Goal: Task Accomplishment & Management: Complete application form

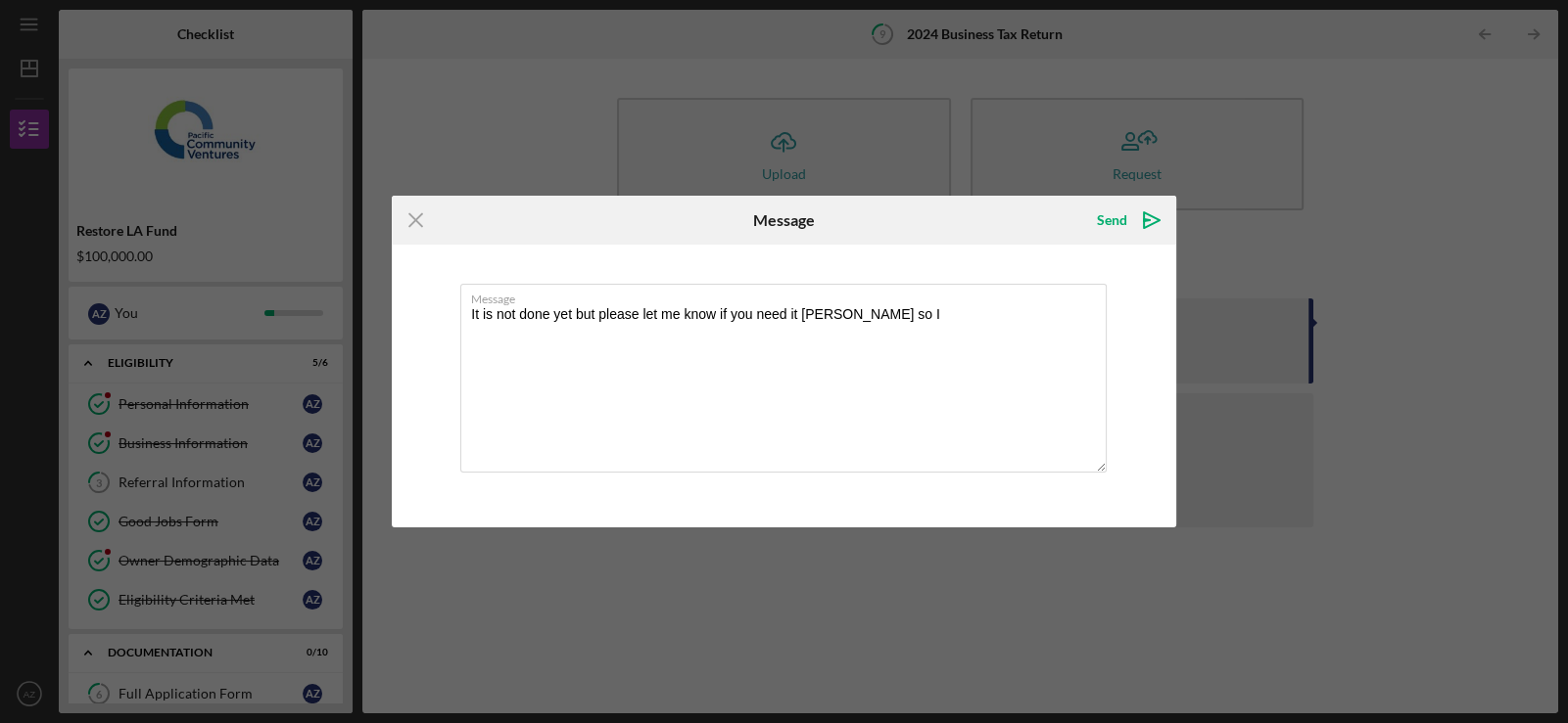
scroll to position [347, 0]
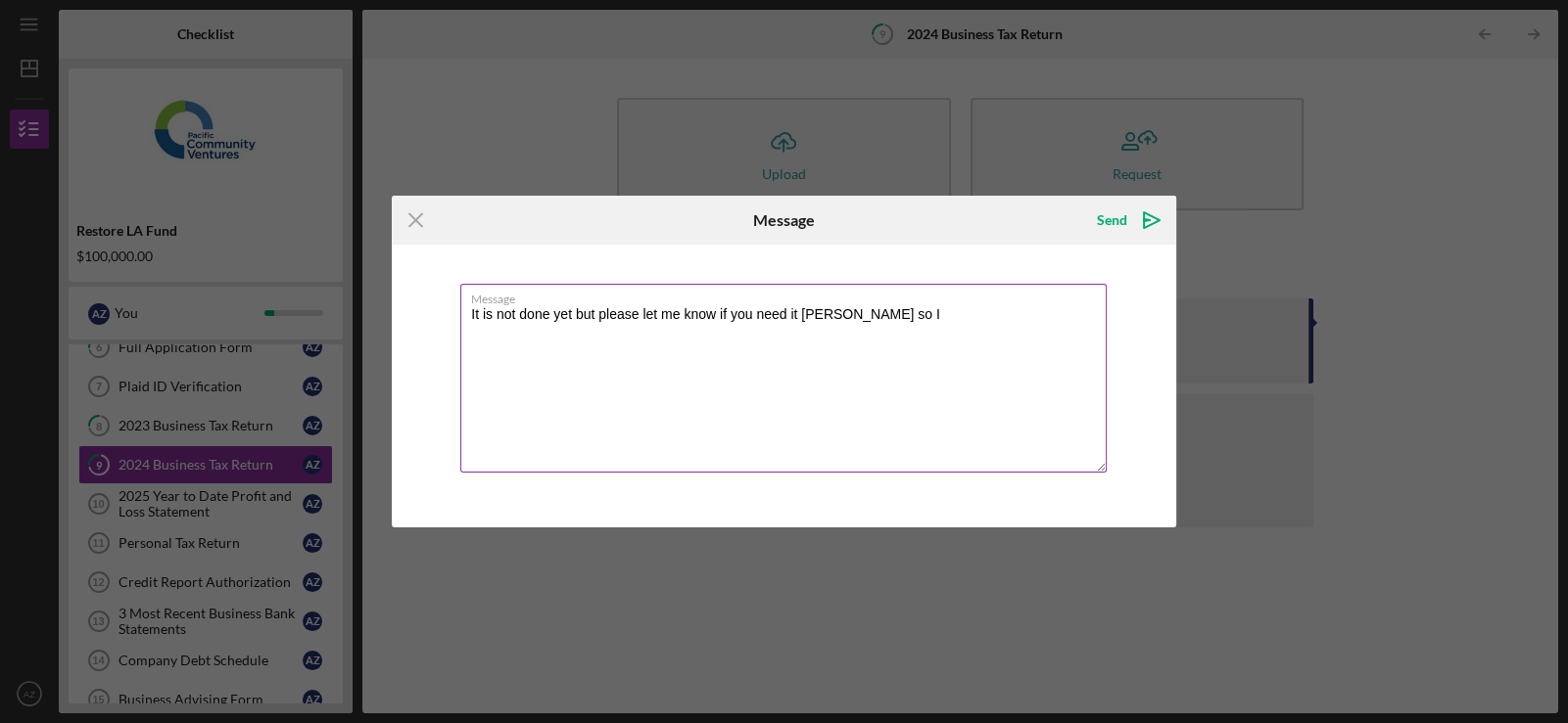
click at [882, 322] on textarea "It is not done yet but please let me know if you need it [PERSON_NAME] so I" at bounding box center [784, 377] width 646 height 189
type textarea "It is not done yet but I will send it to you this week. I already talked to my …"
click at [1134, 225] on icon "Icon/icon-invite-send" at bounding box center [1152, 220] width 49 height 49
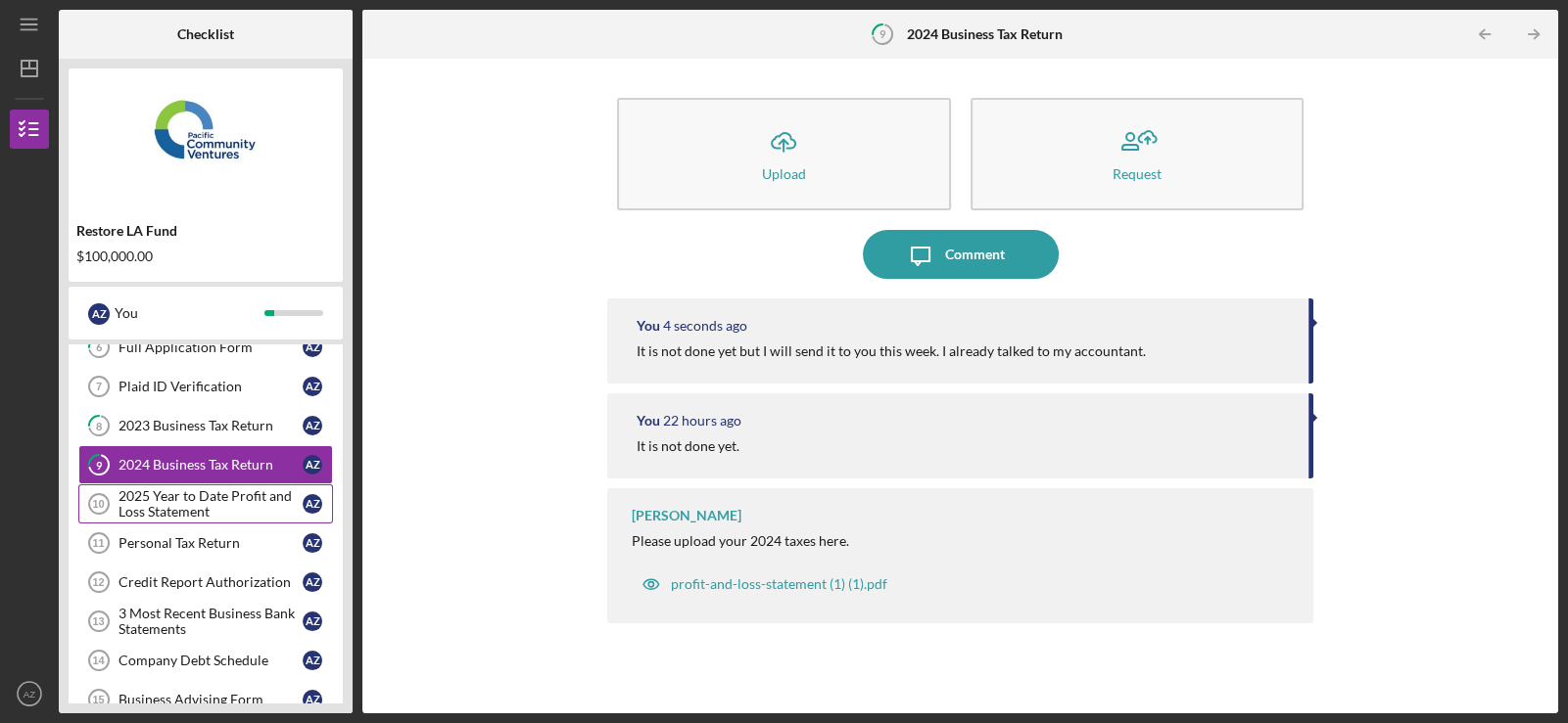
click at [164, 506] on div "2025 Year to Date Profit and Loss Statement" at bounding box center [210, 505] width 184 height 32
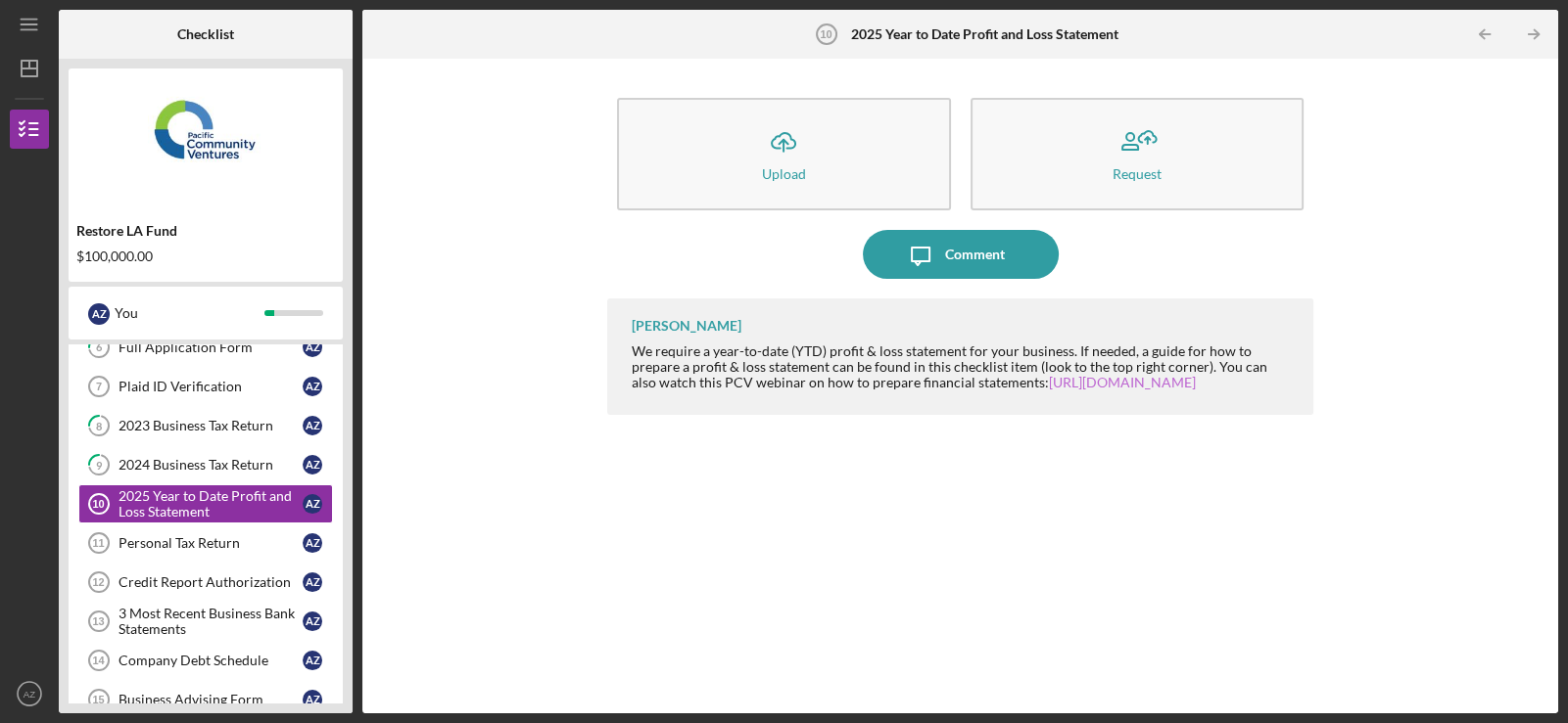
click at [1099, 388] on link "https://www.youtube.com/watch?v=4D-na8tgnis" at bounding box center [1121, 382] width 147 height 17
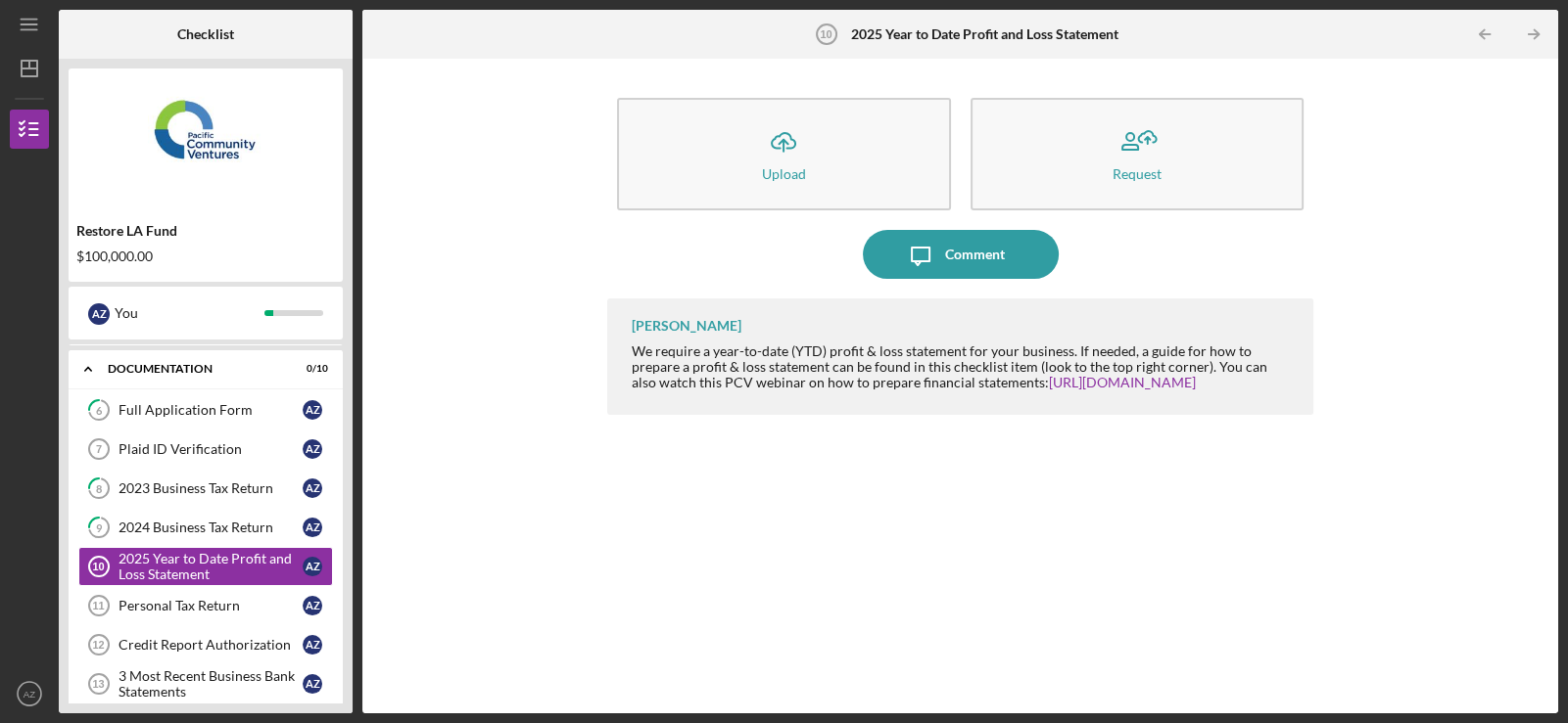
scroll to position [305, 0]
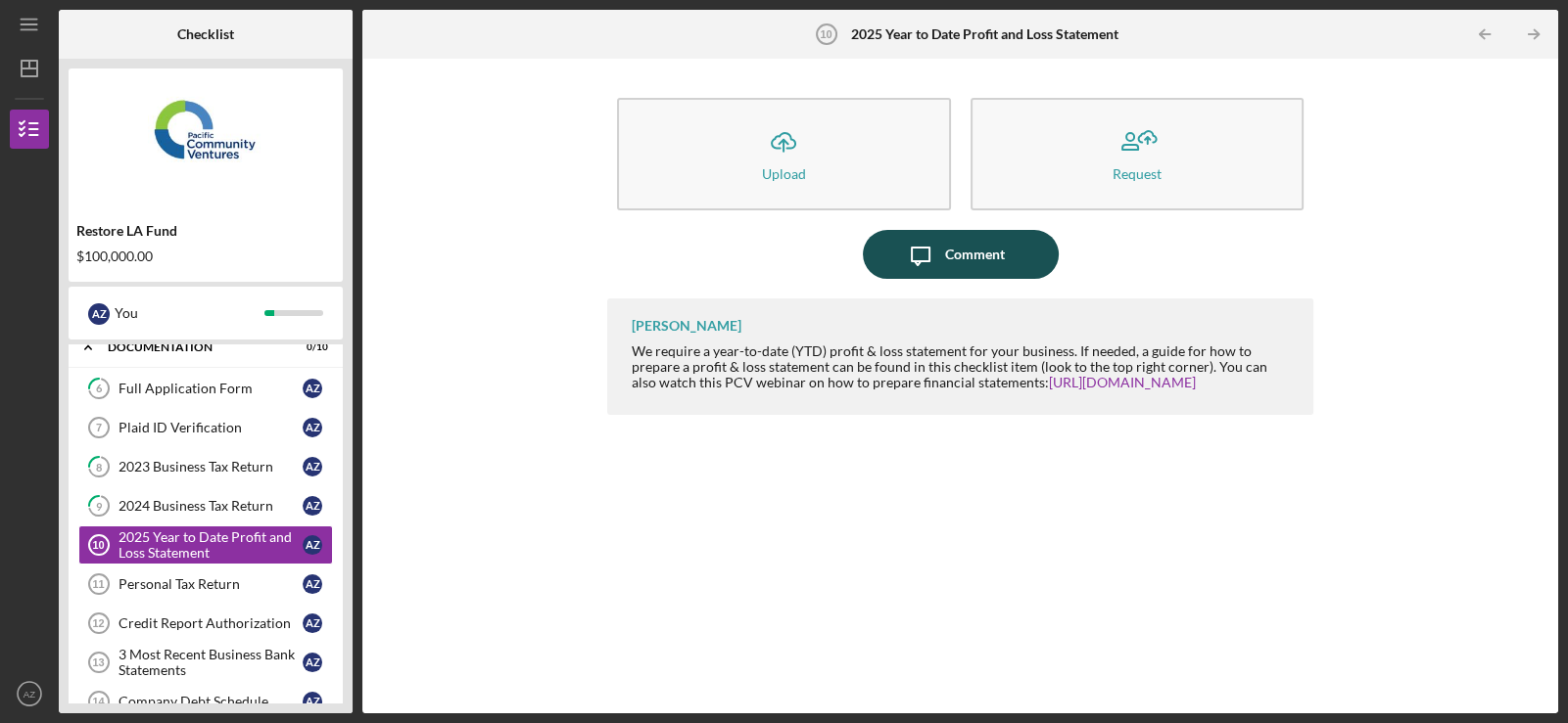
click at [969, 243] on div "Comment" at bounding box center [974, 255] width 59 height 49
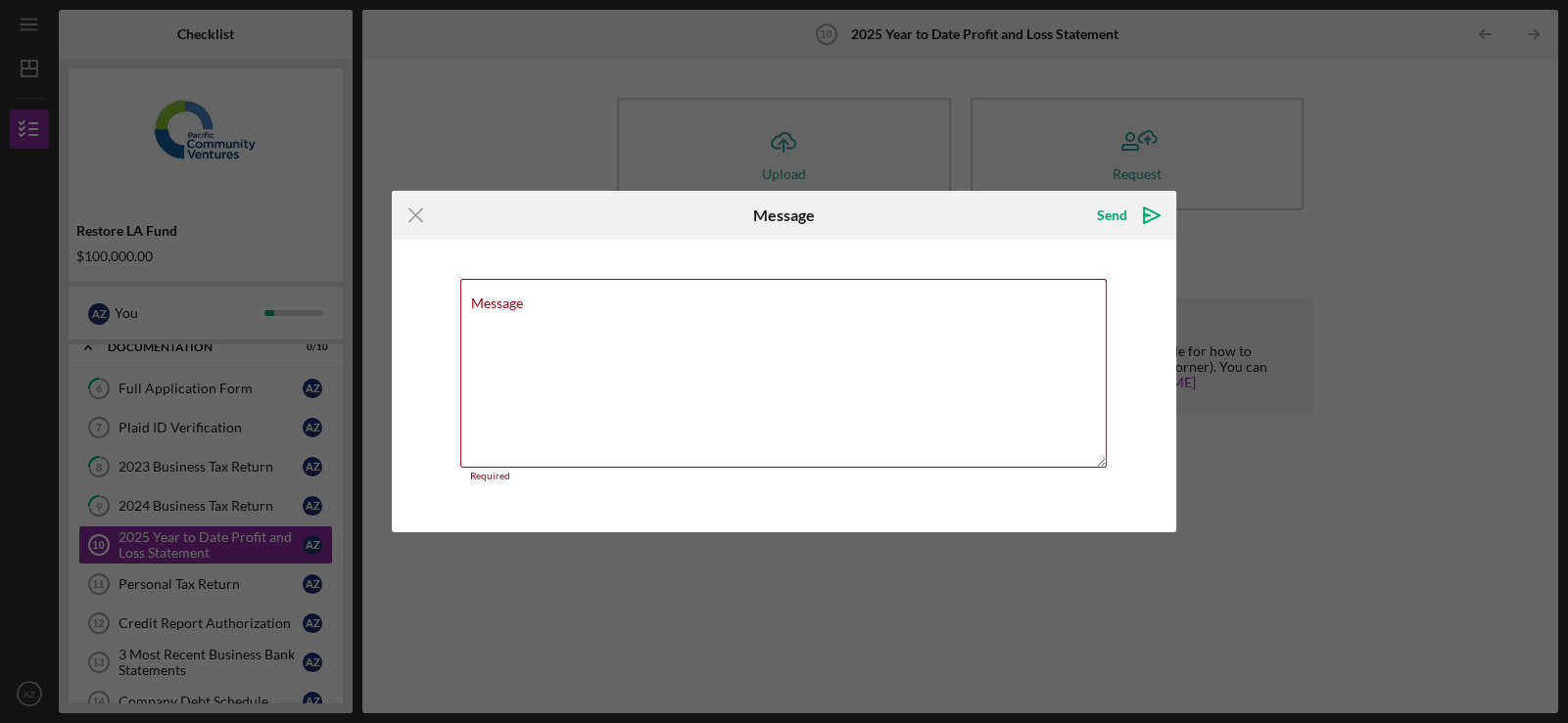
click at [228, 507] on div "Icon/Menu Close Message Send Icon/icon-invite-send Message Required Cancel Send…" at bounding box center [784, 362] width 1568 height 723
click at [406, 210] on icon "Icon/Menu Close" at bounding box center [416, 215] width 49 height 49
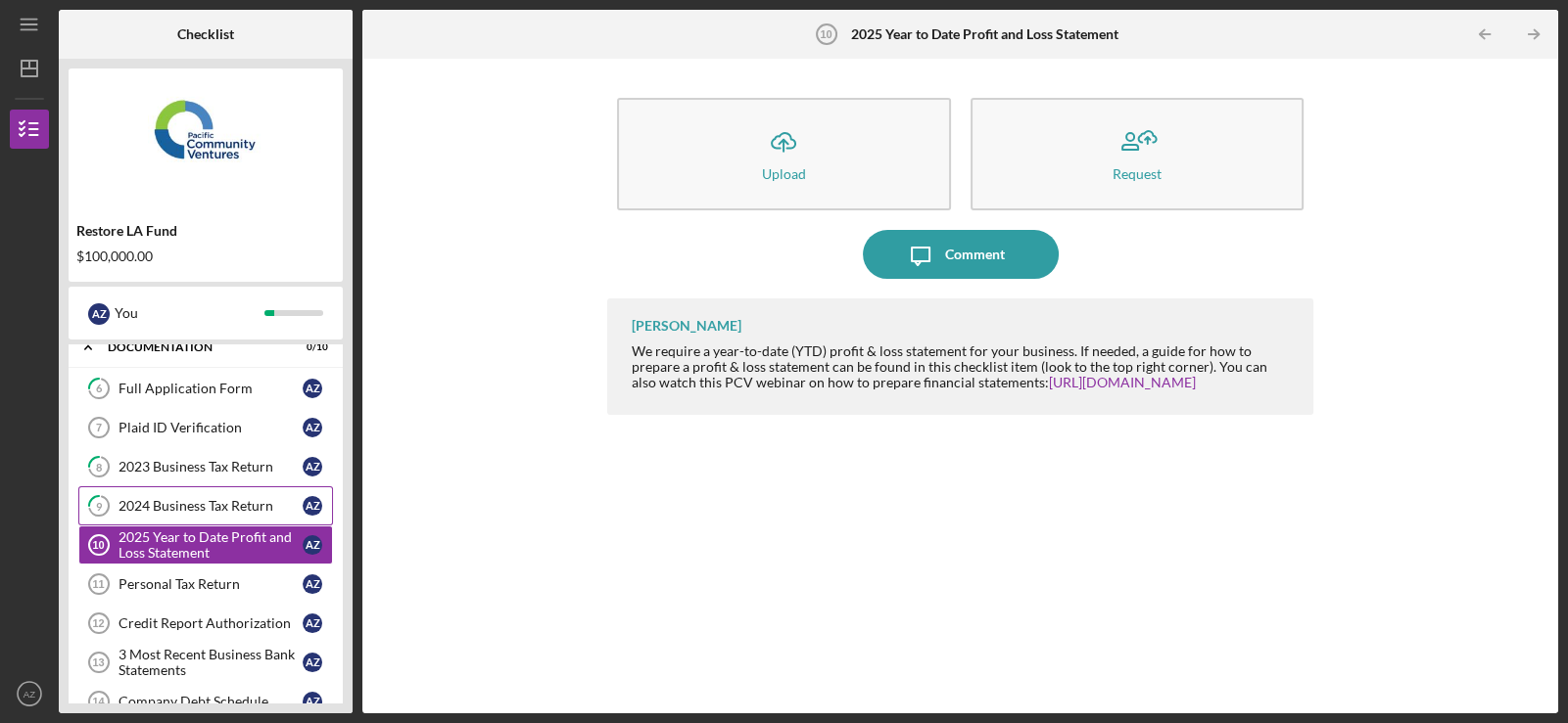
click at [197, 498] on div "2024 Business Tax Return" at bounding box center [210, 506] width 184 height 16
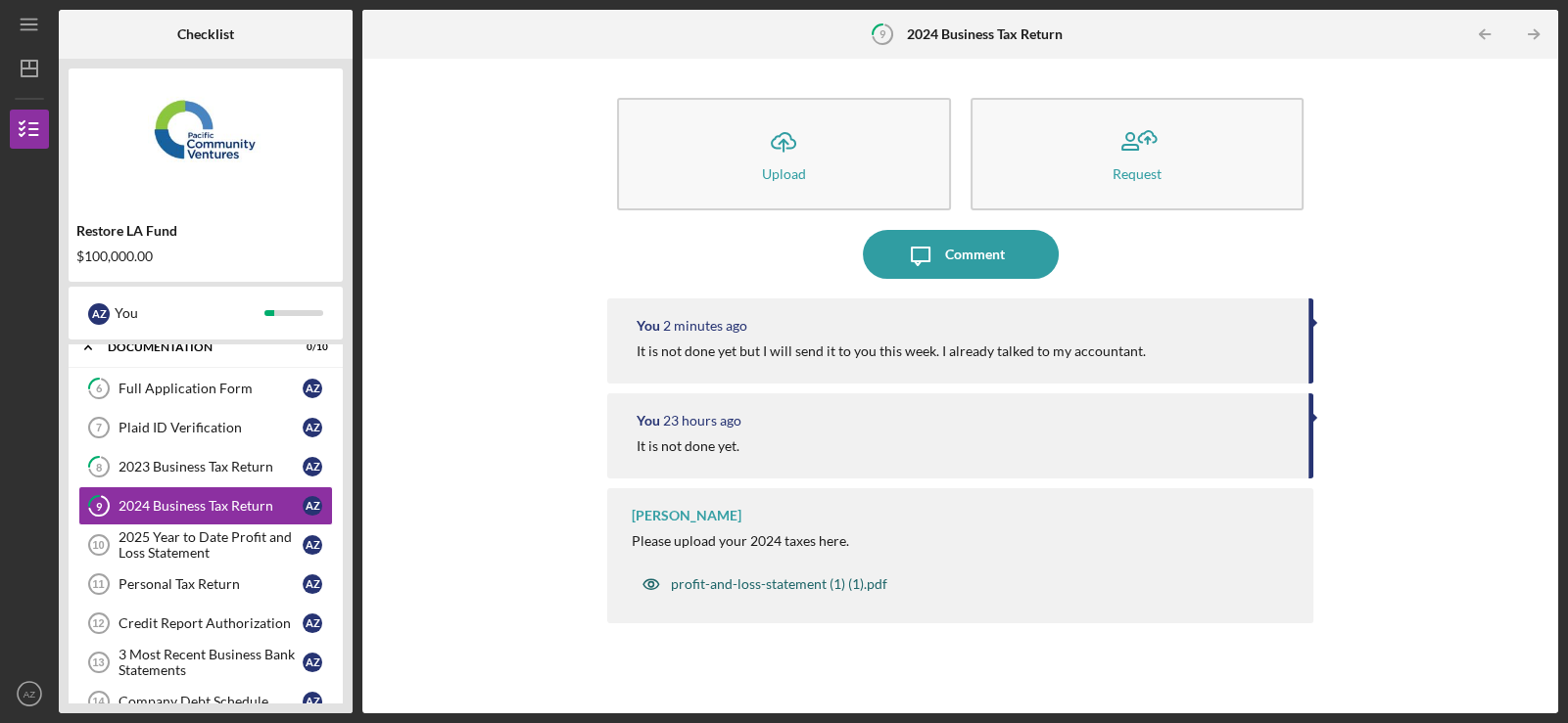
click at [806, 585] on div "profit-and-loss-statement (1) (1).pdf" at bounding box center [779, 585] width 216 height 16
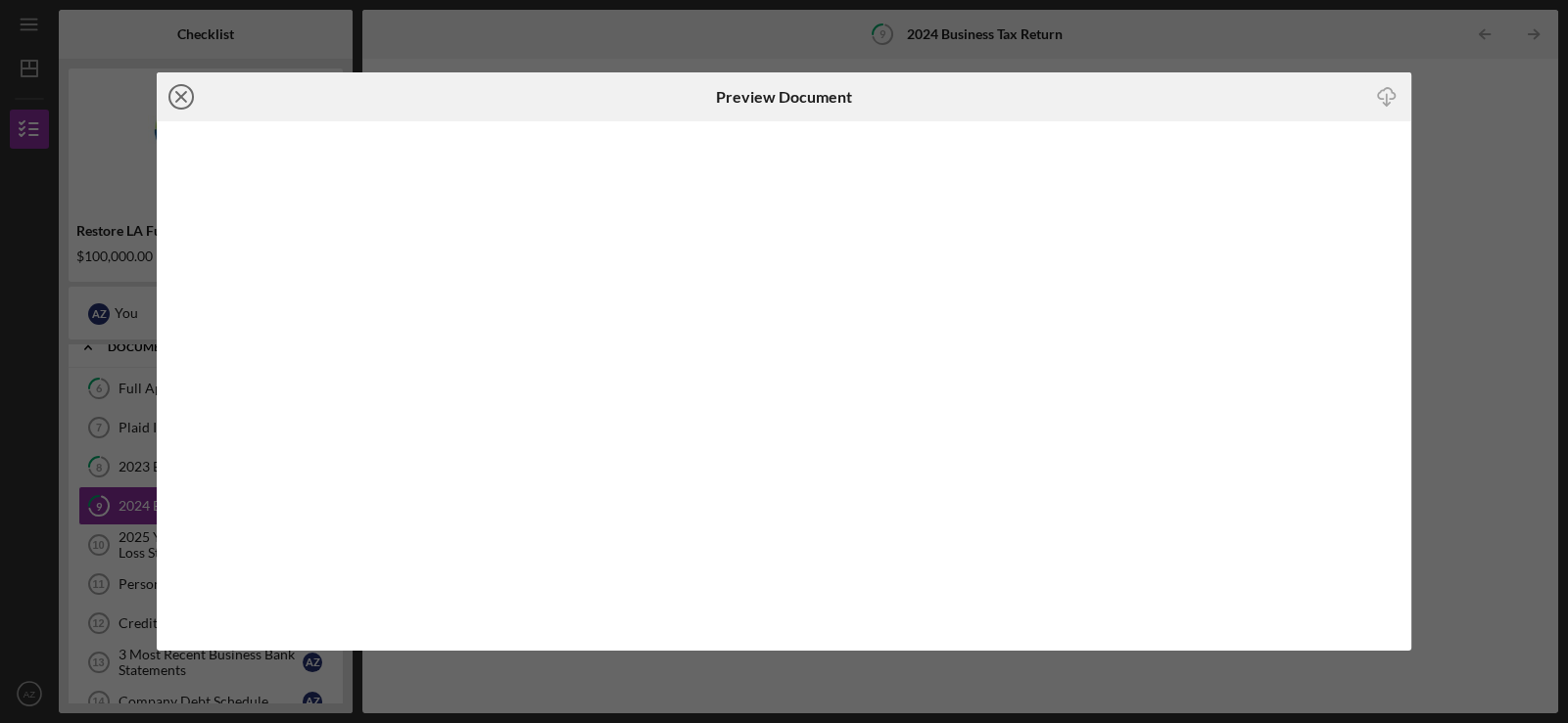
click at [184, 92] on line at bounding box center [181, 97] width 10 height 10
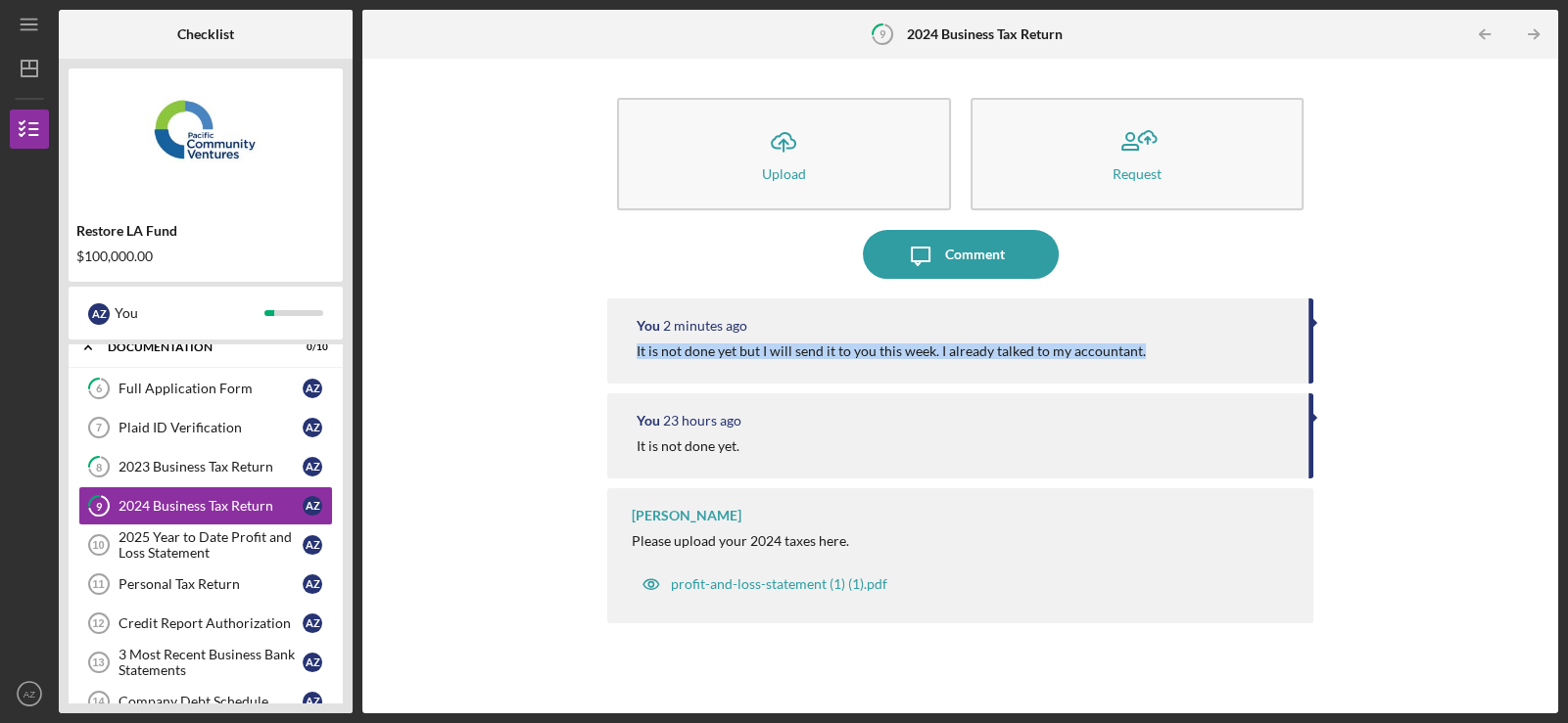
drag, startPoint x: 1146, startPoint y: 353, endPoint x: 558, endPoint y: 366, distance: 588.1
click at [558, 366] on div "Icon/Upload Upload Request Icon/Message Comment You 2 minutes ago It is not don…" at bounding box center [960, 385] width 1176 height 635
copy div "It is not done yet but I will send it to you this week. I already talked to my …"
click at [194, 529] on div "2025 Year to Date Profit and Loss Statement" at bounding box center [210, 545] width 184 height 32
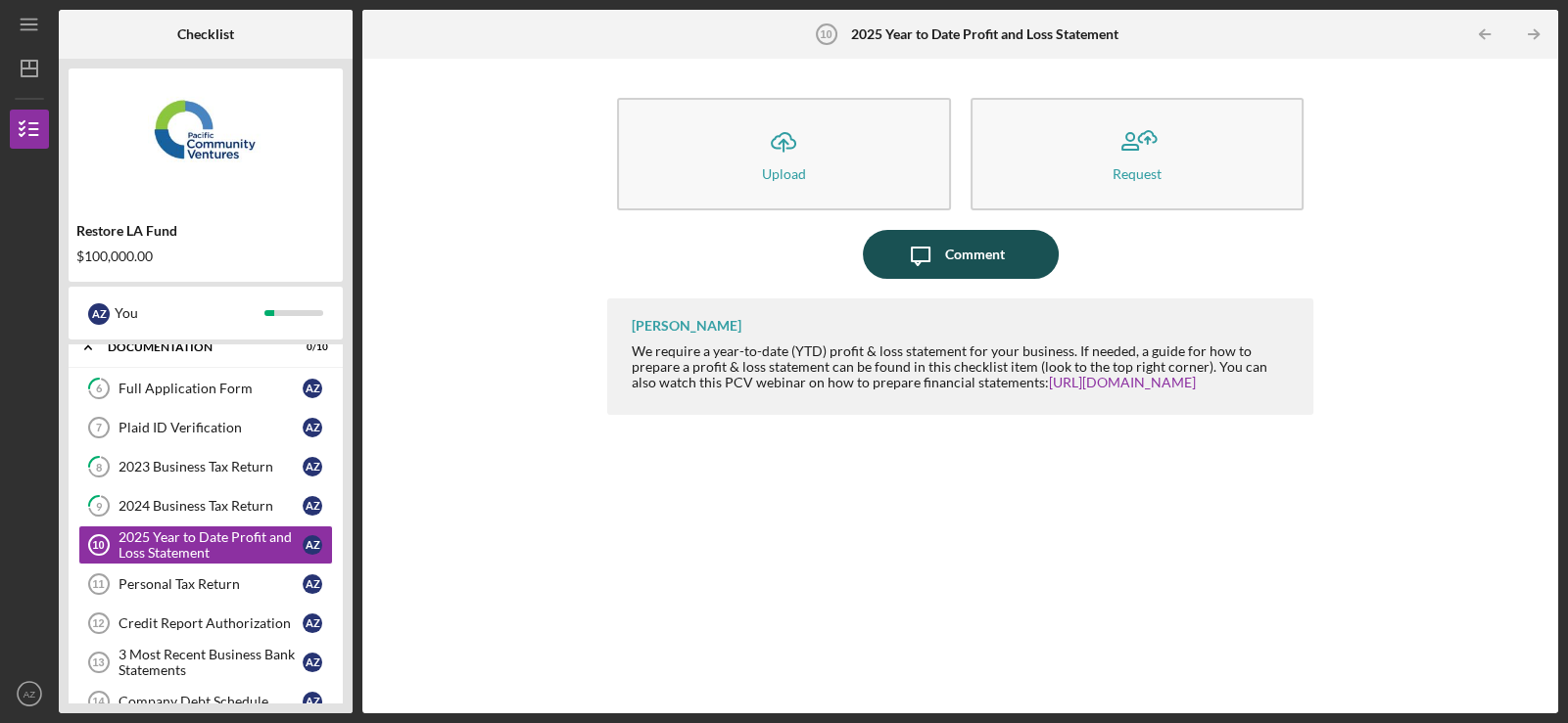
click at [944, 264] on button "Icon/Message Comment" at bounding box center [960, 255] width 196 height 49
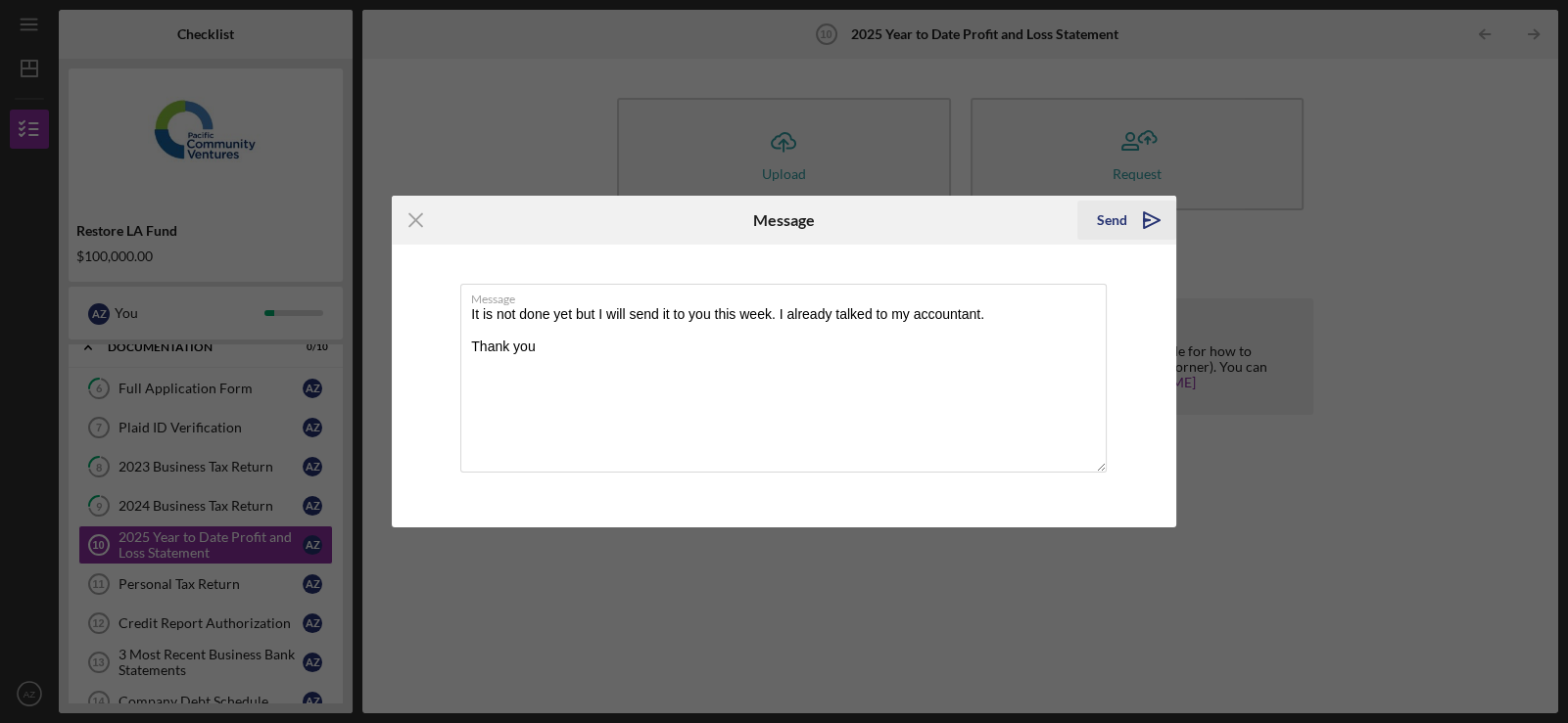
type textarea "It is not done yet but I will send it to you this week. I already talked to my …"
click at [1151, 214] on icon "Icon/icon-invite-send" at bounding box center [1152, 220] width 49 height 49
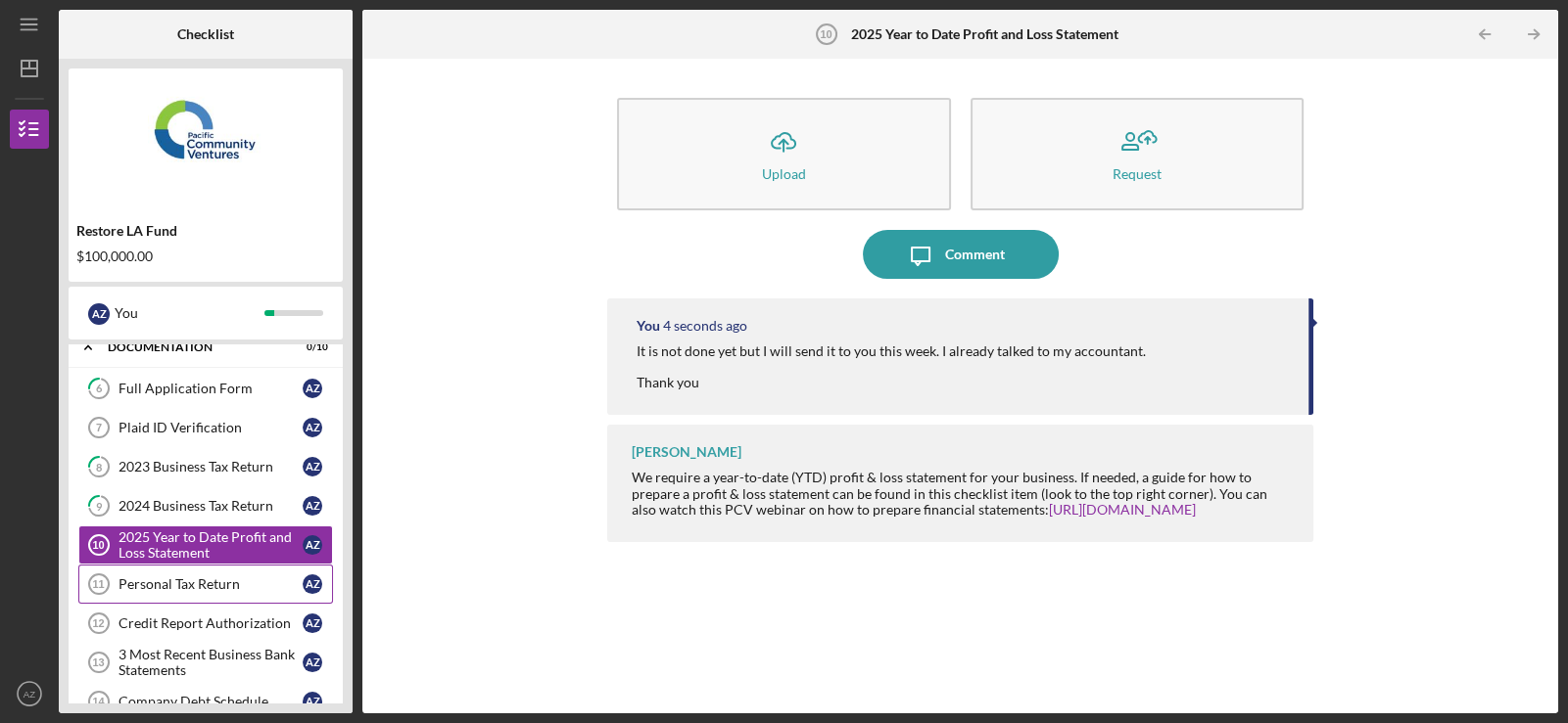
click at [205, 579] on div "Personal Tax Return" at bounding box center [210, 585] width 184 height 16
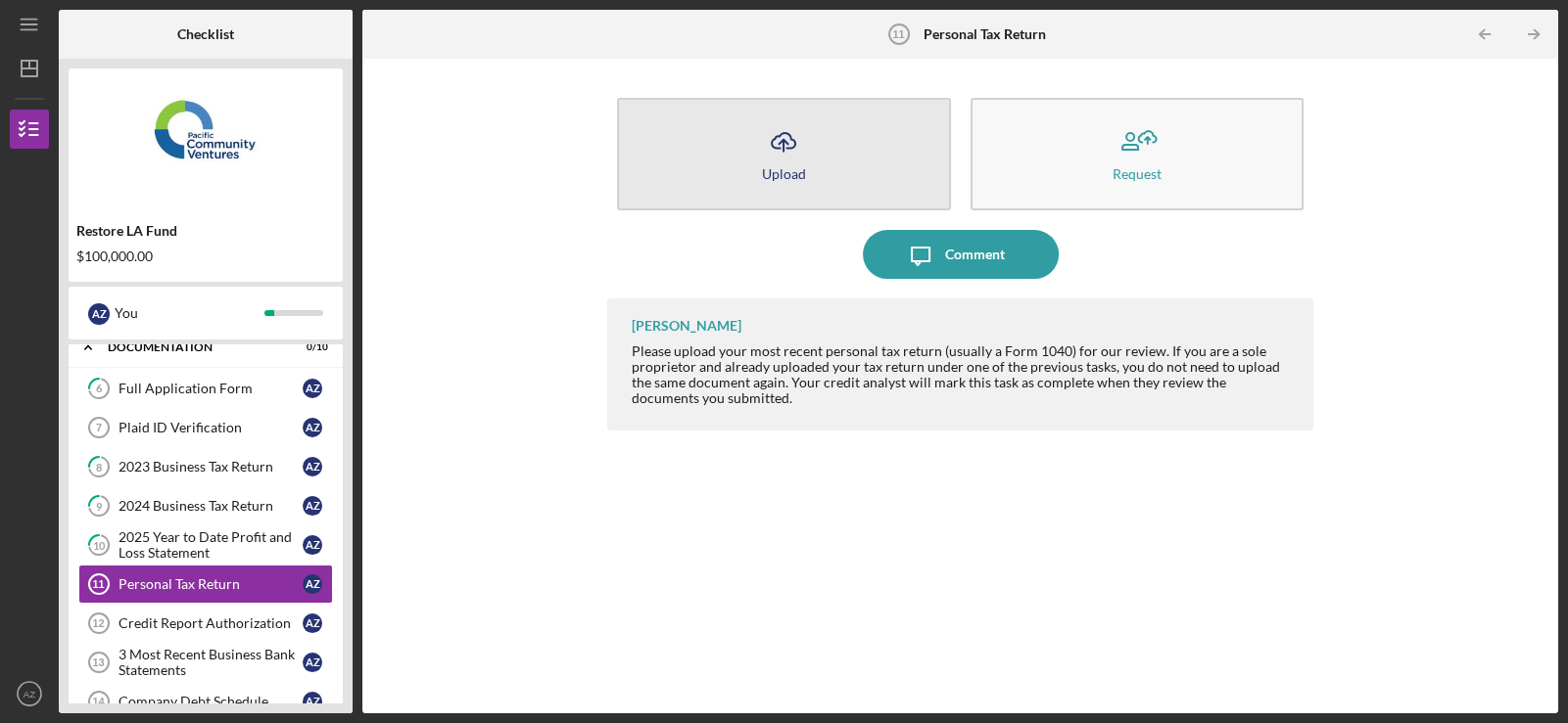
click at [817, 163] on button "Icon/Upload Upload" at bounding box center [783, 154] width 333 height 113
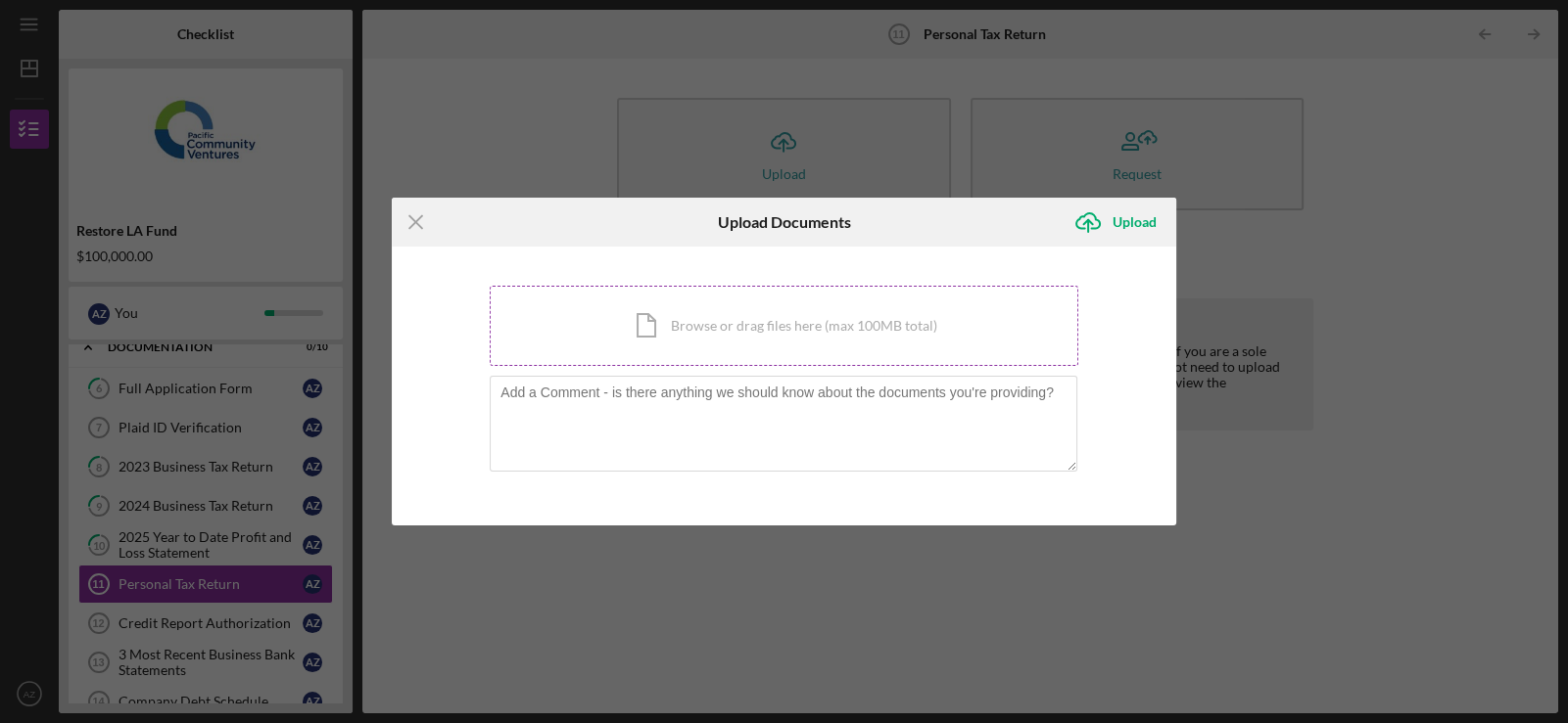
click at [719, 321] on div "Icon/Document Browse or drag files here (max 100MB total) Tap to choose files o…" at bounding box center [784, 325] width 589 height 80
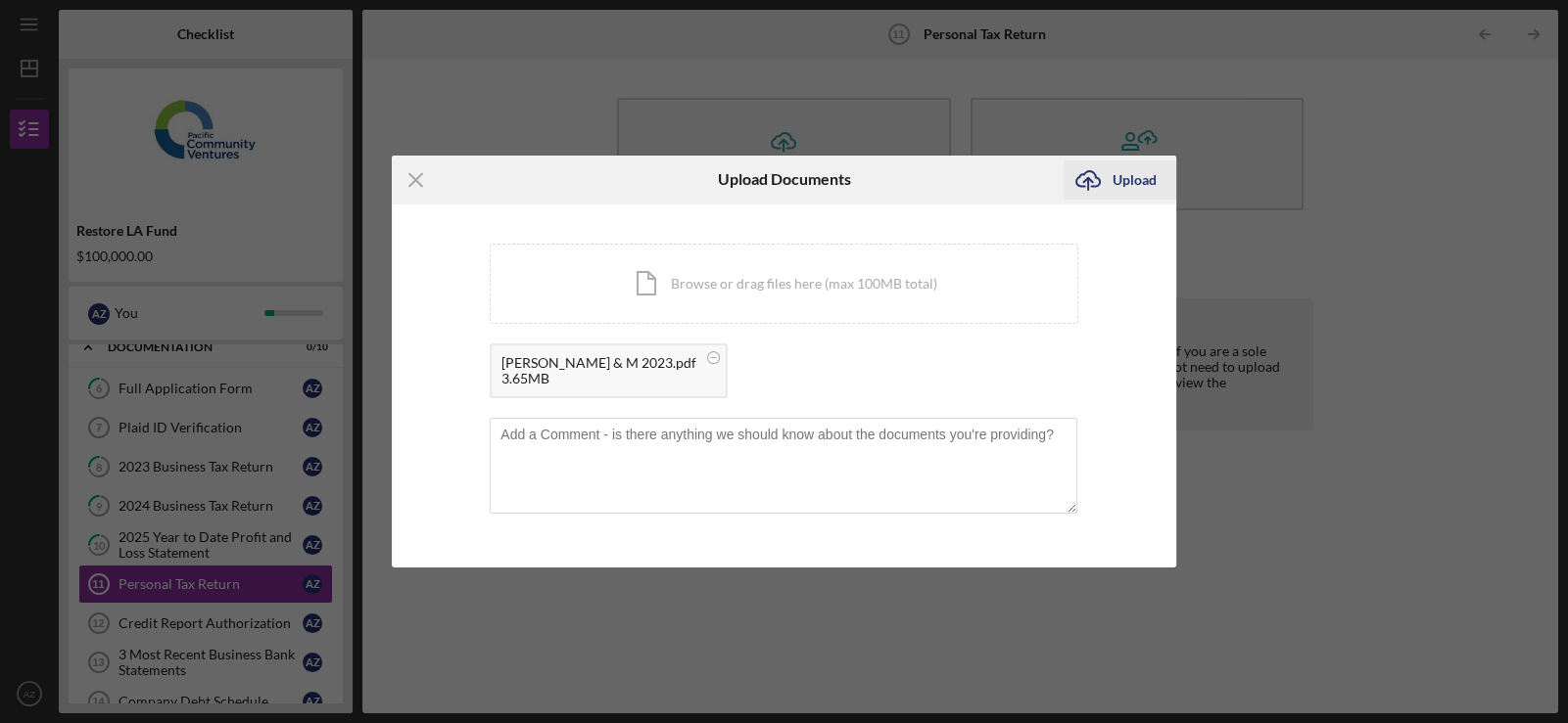
click at [1143, 185] on div "Upload" at bounding box center [1134, 181] width 44 height 40
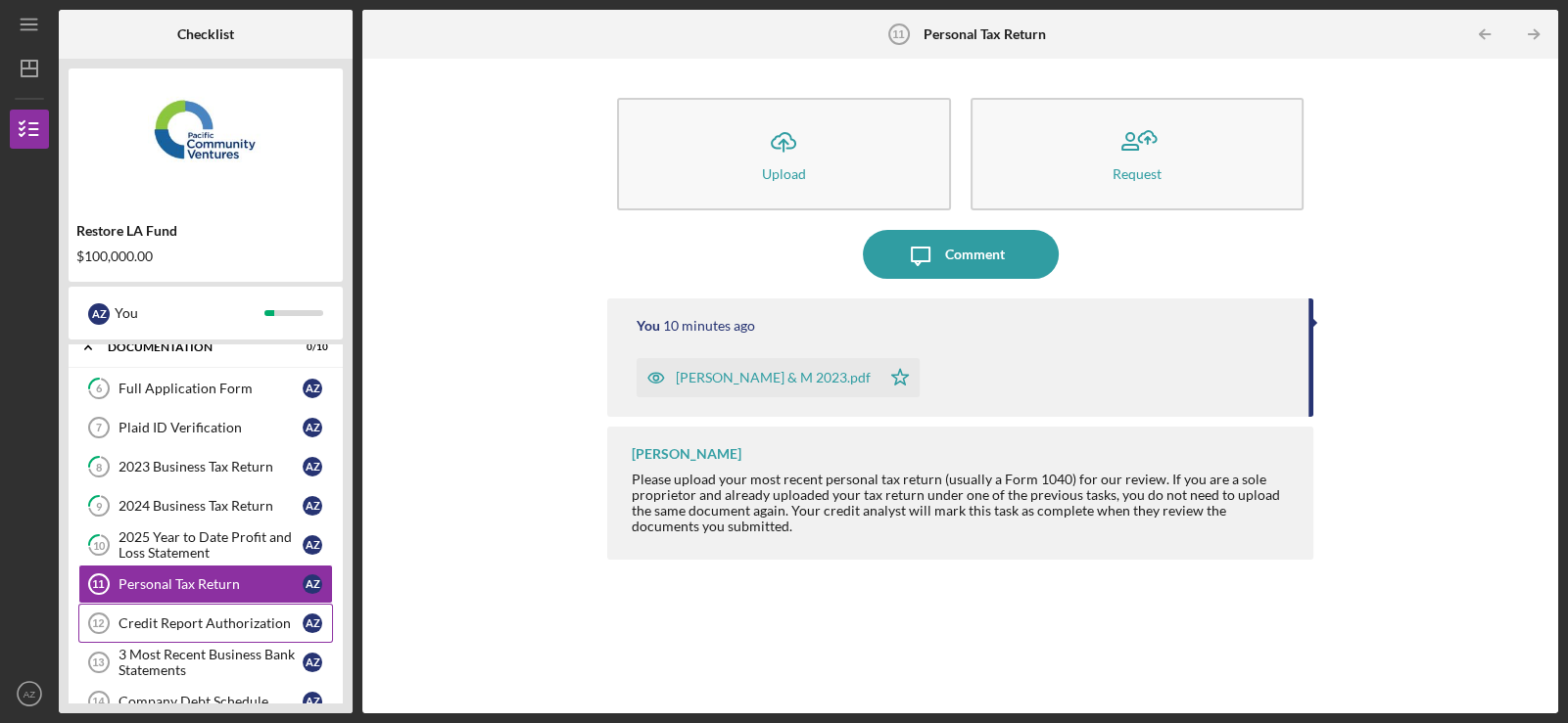
click at [233, 615] on div "Credit Report Authorization" at bounding box center [210, 623] width 184 height 16
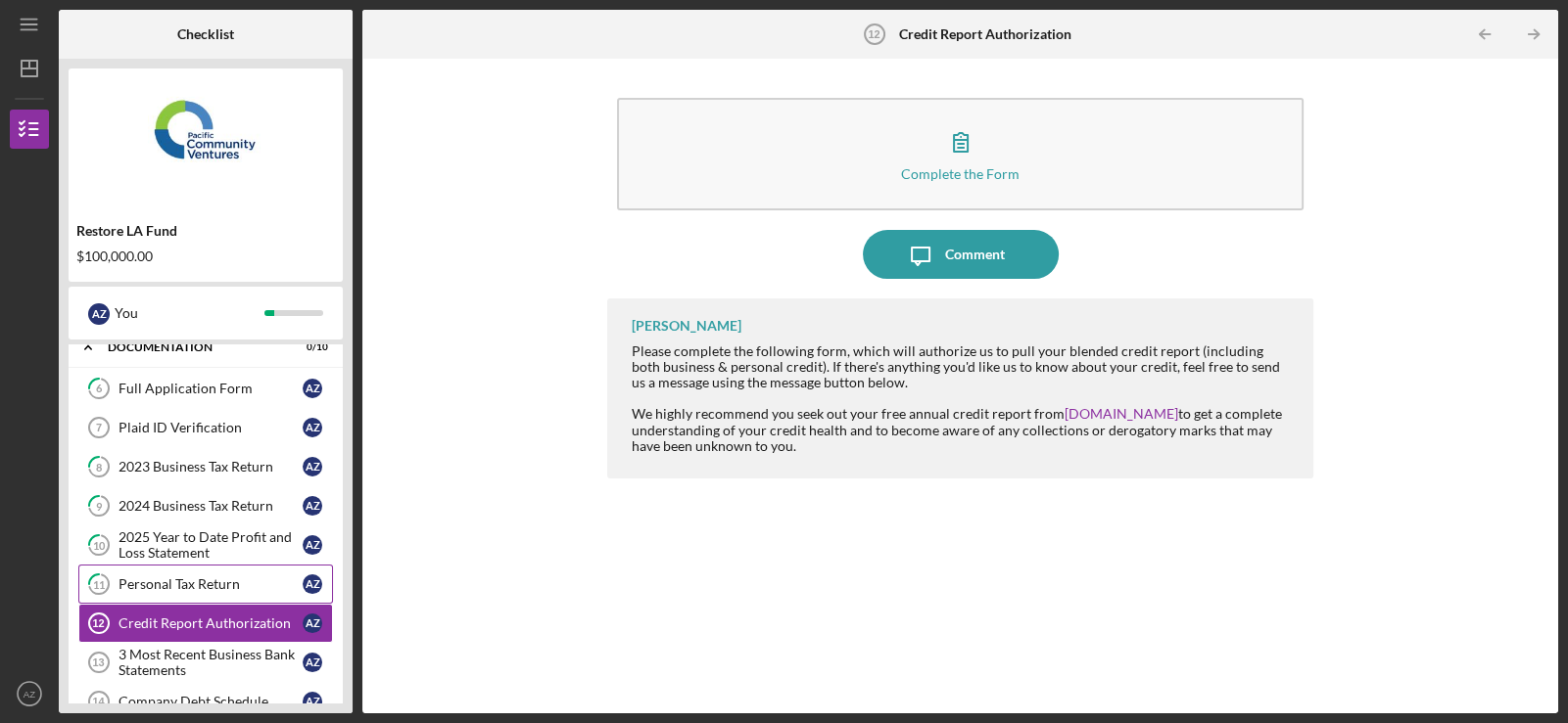
click at [163, 578] on div "Personal Tax Return" at bounding box center [210, 585] width 184 height 16
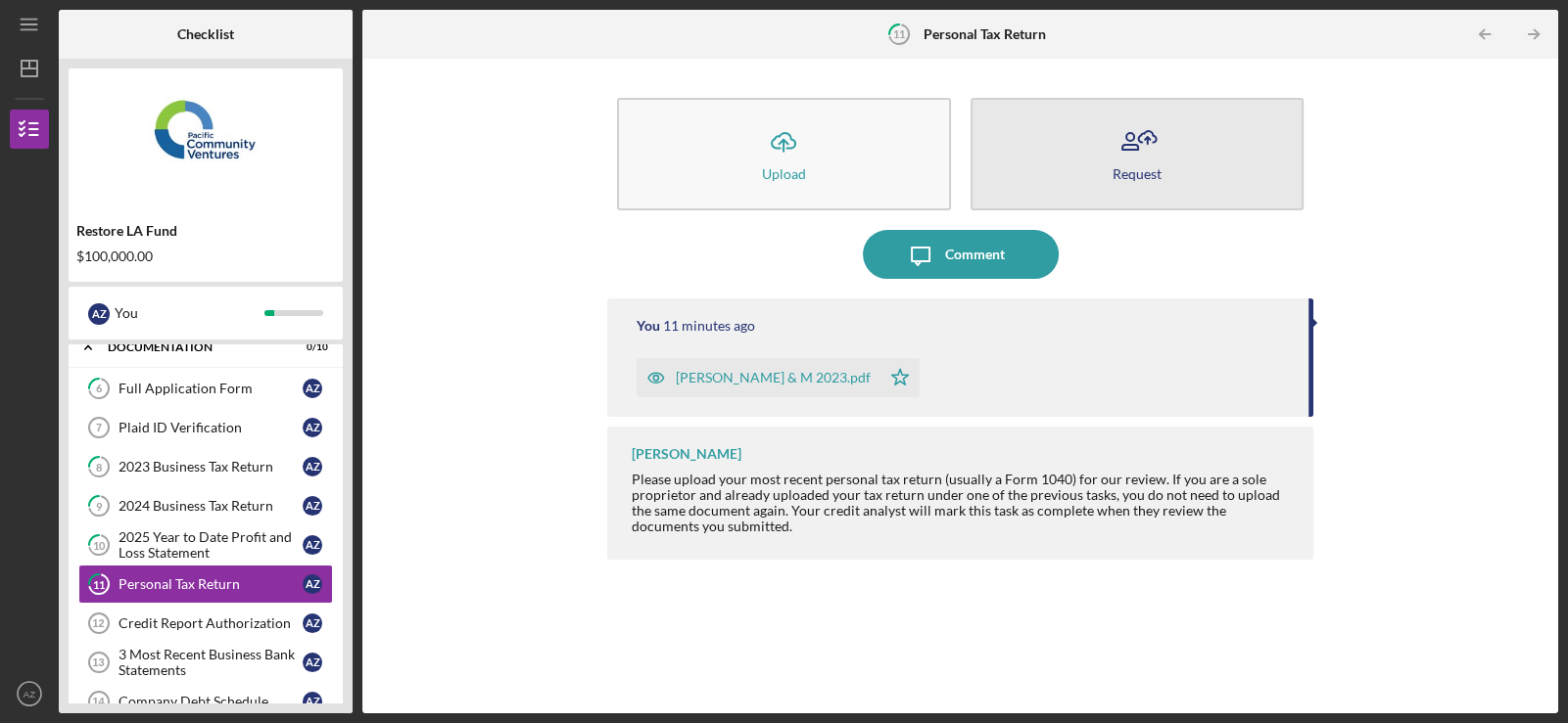
click at [1137, 168] on div "Request" at bounding box center [1137, 173] width 49 height 15
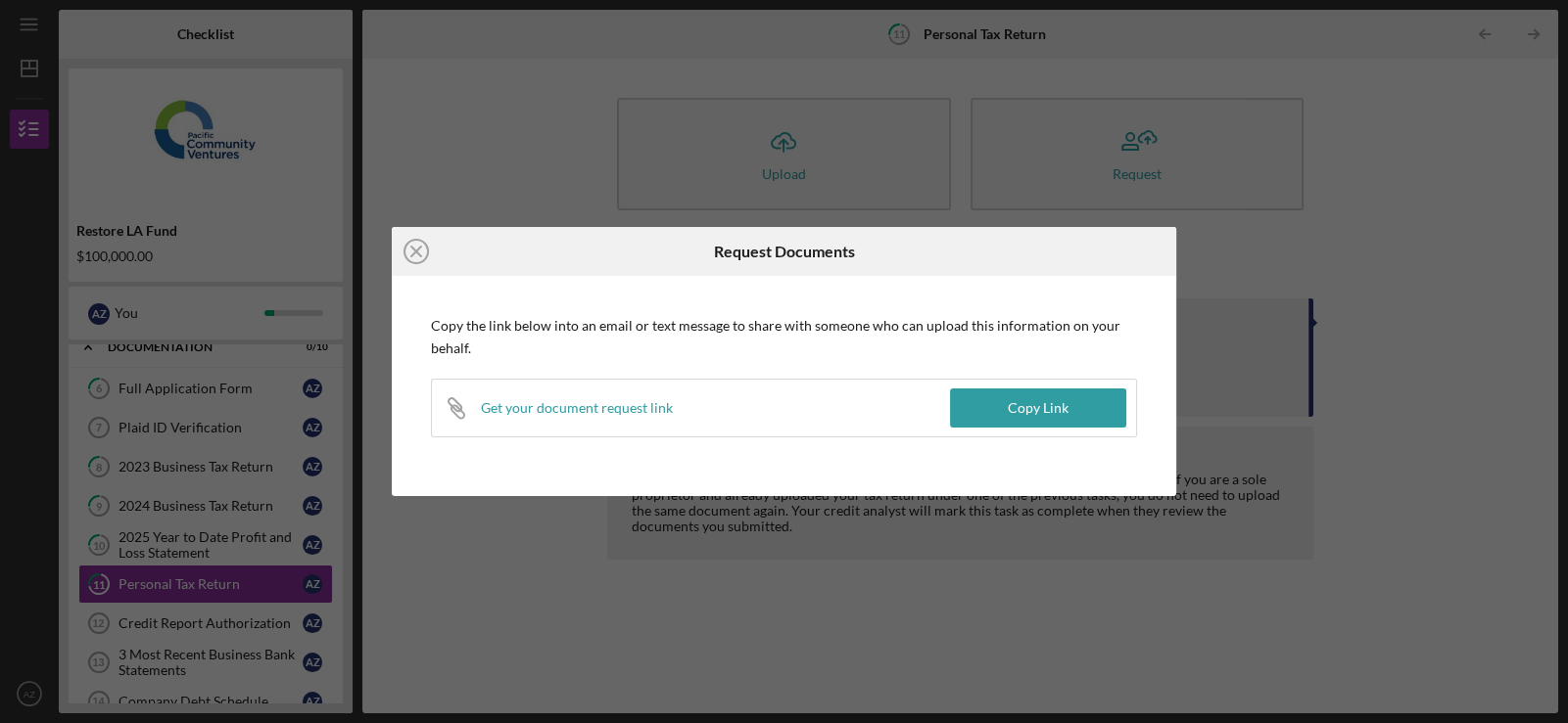
drag, startPoint x: 1542, startPoint y: 171, endPoint x: 1517, endPoint y: 165, distance: 25.7
click at [1537, 175] on div "Icon/Close Request Documents Copy the link below into an email or text message …" at bounding box center [784, 362] width 1568 height 723
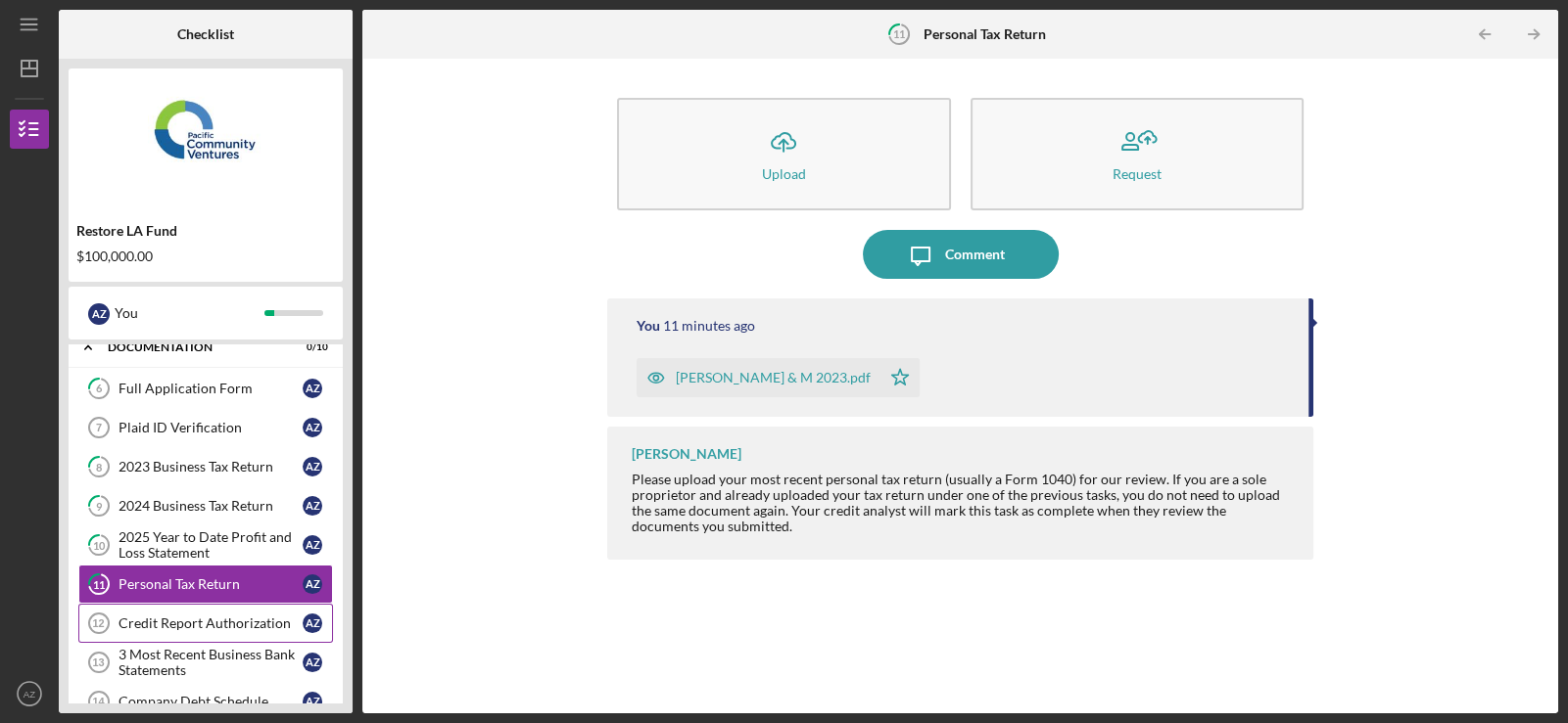
click at [170, 605] on link "Credit Report Authorization 12 Credit Report Authorization A Z" at bounding box center [206, 624] width 255 height 40
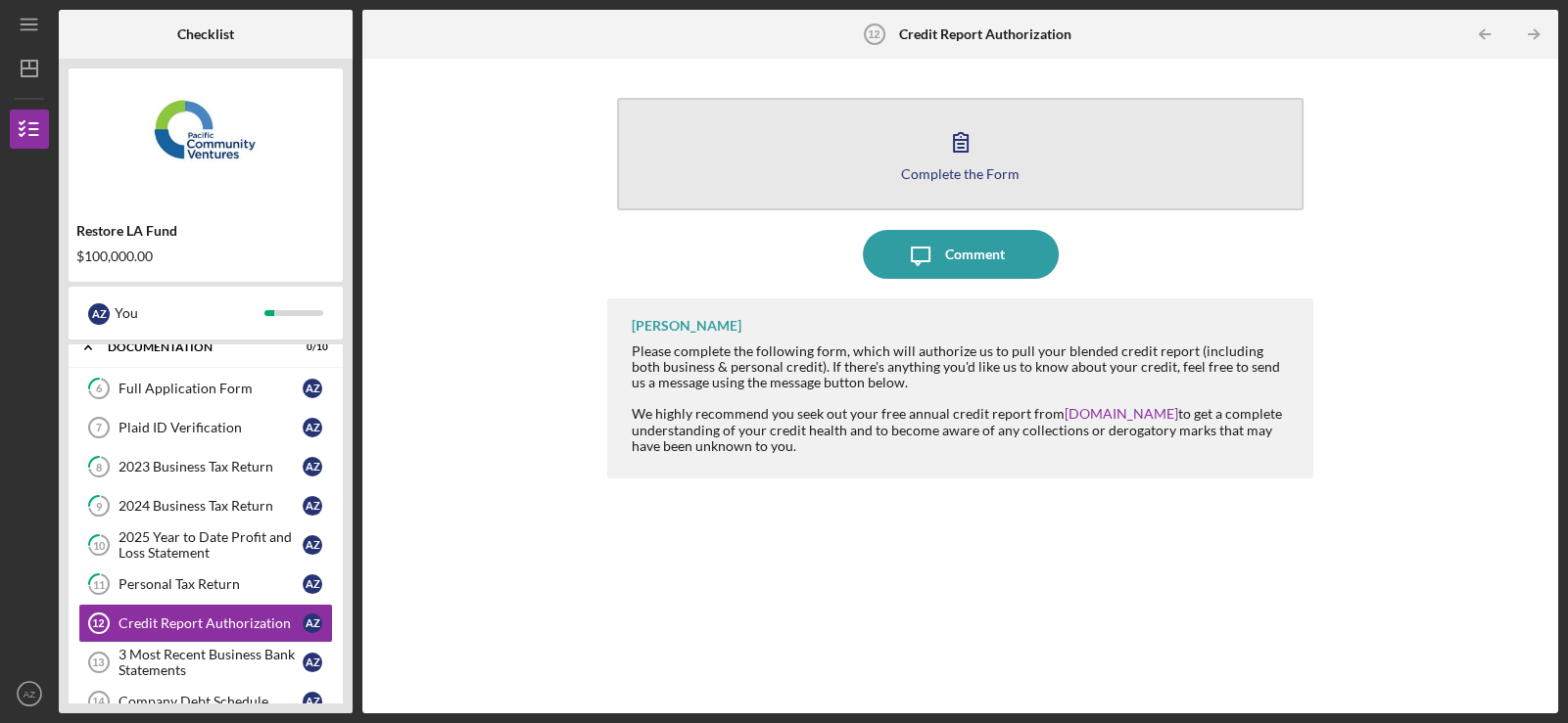
click at [958, 149] on icon "button" at bounding box center [961, 142] width 49 height 49
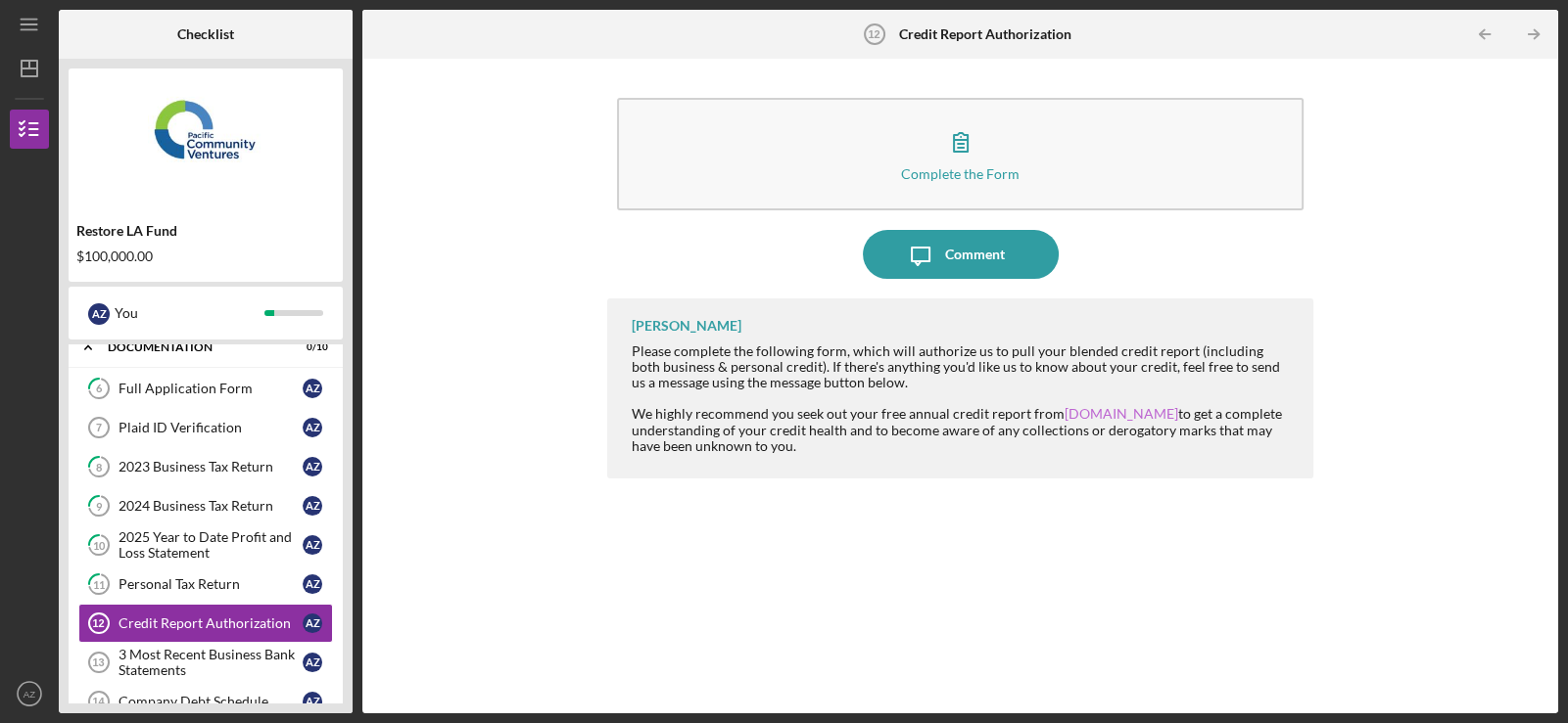
click at [1131, 412] on link "[DOMAIN_NAME]" at bounding box center [1120, 413] width 114 height 17
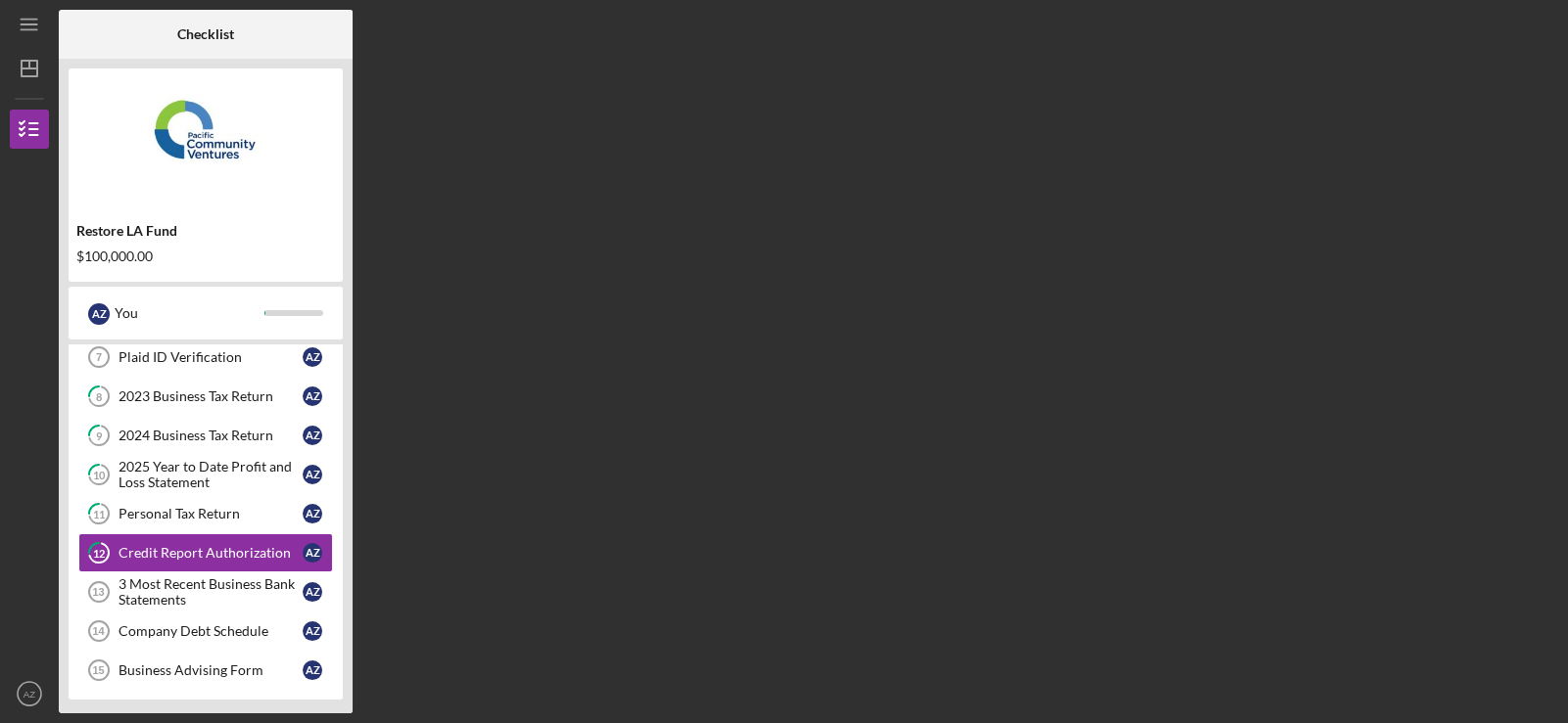
scroll to position [383, 0]
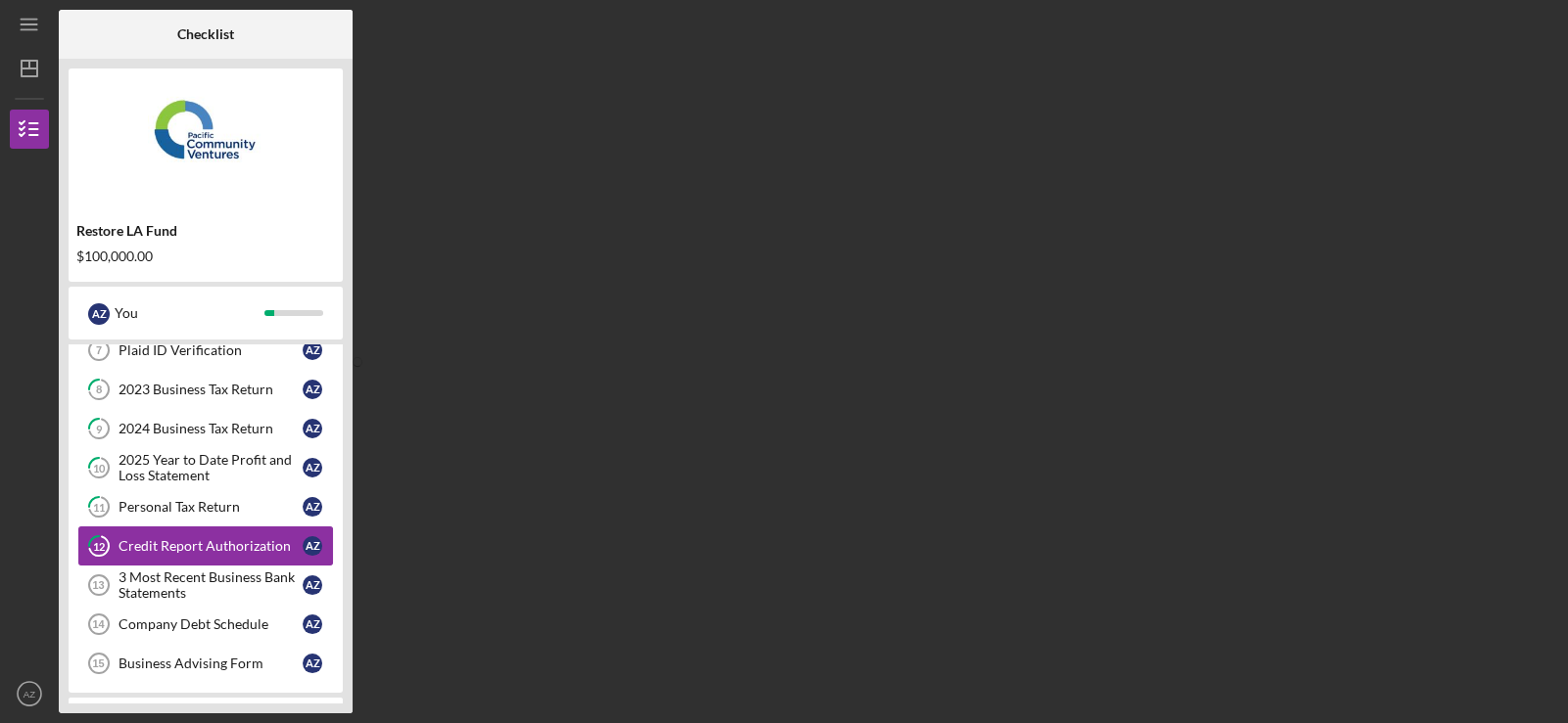
click at [249, 543] on div "Credit Report Authorization" at bounding box center [210, 546] width 184 height 16
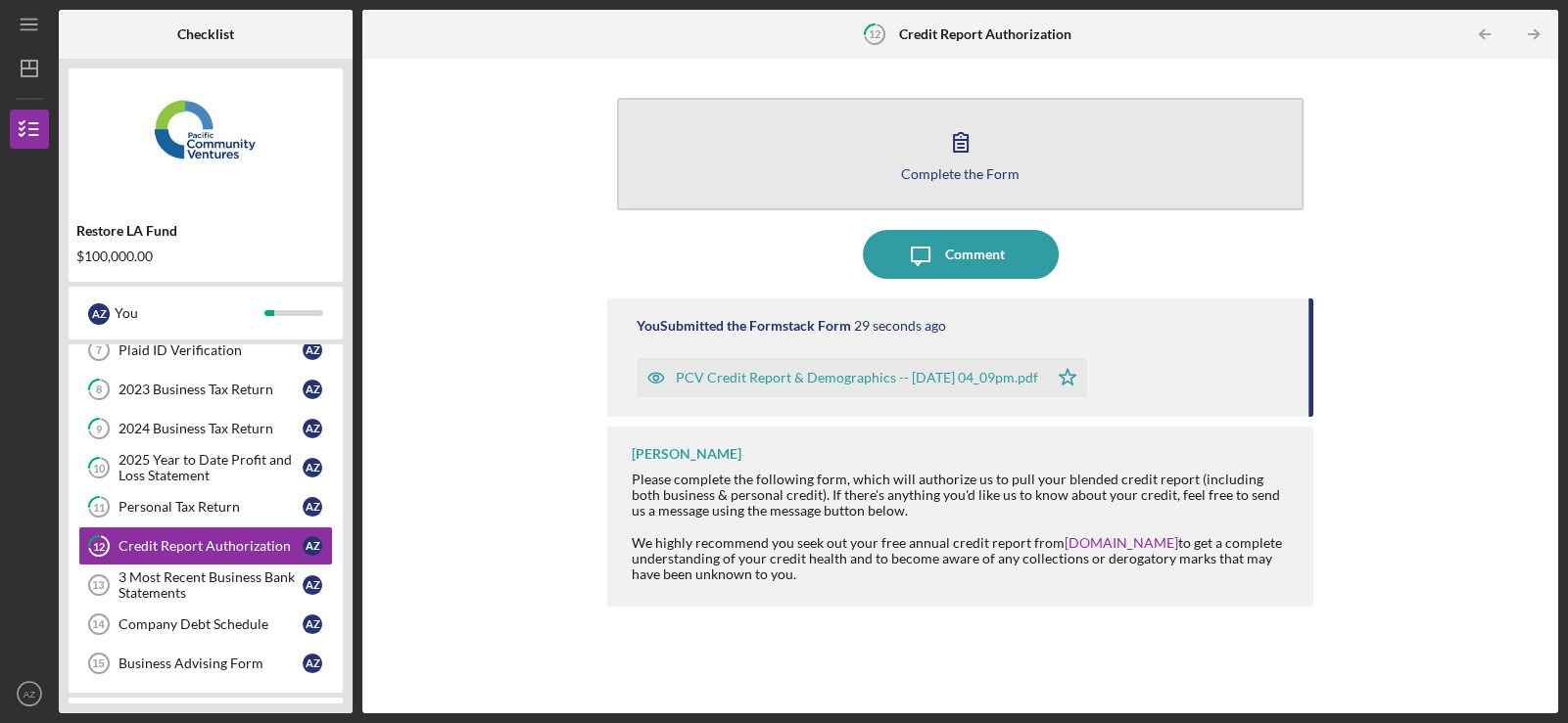
click at [973, 156] on icon "button" at bounding box center [961, 142] width 49 height 49
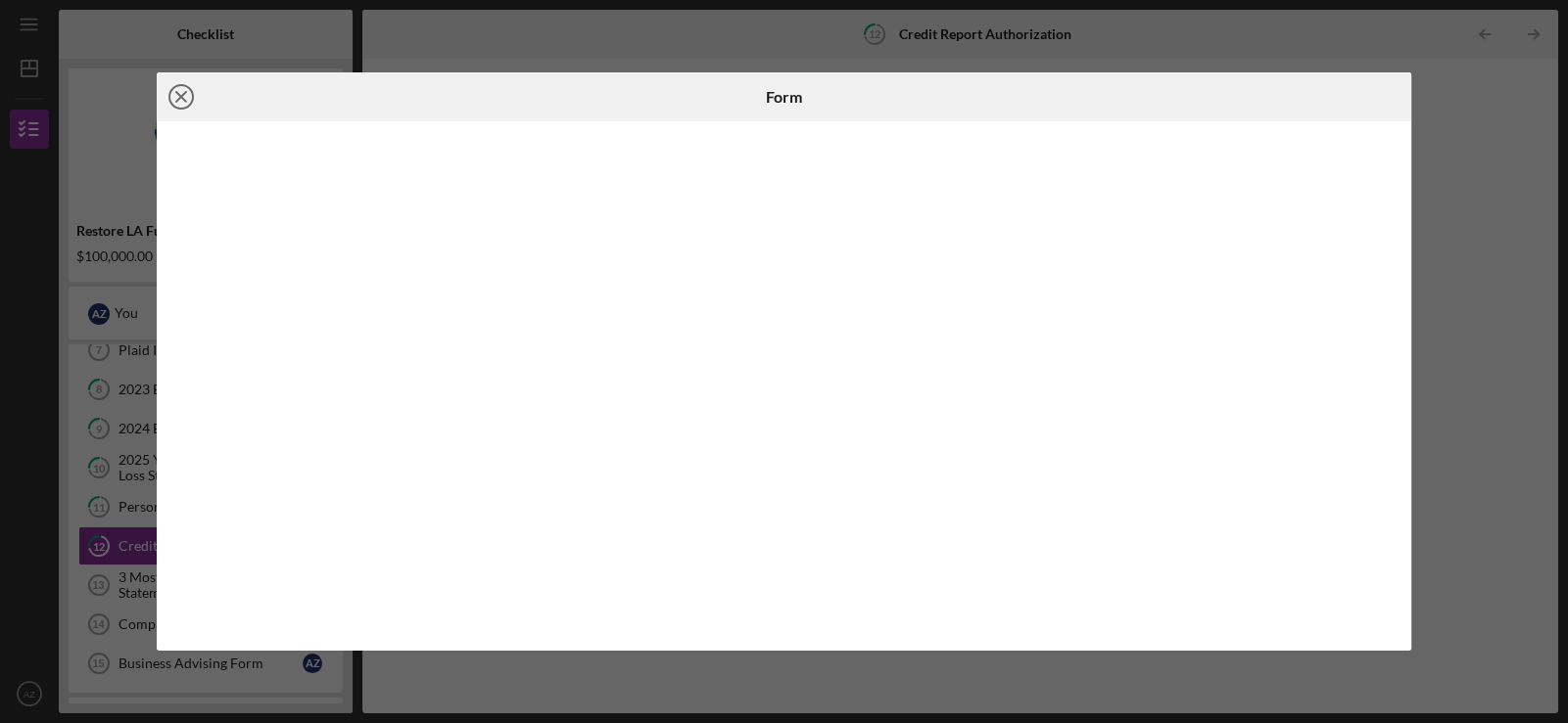
click at [176, 96] on icon "Icon/Close" at bounding box center [182, 97] width 49 height 49
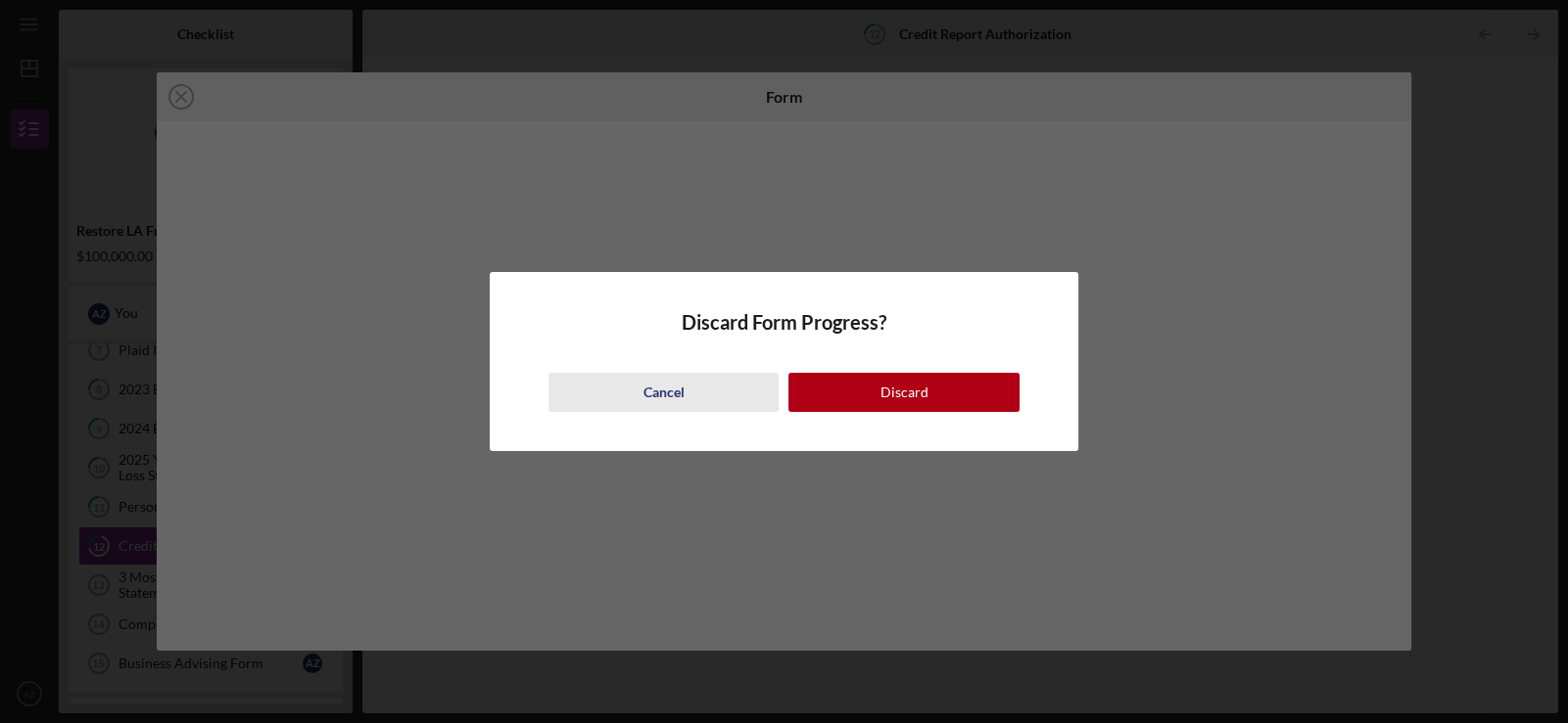
click at [618, 393] on button "Cancel" at bounding box center [663, 393] width 230 height 40
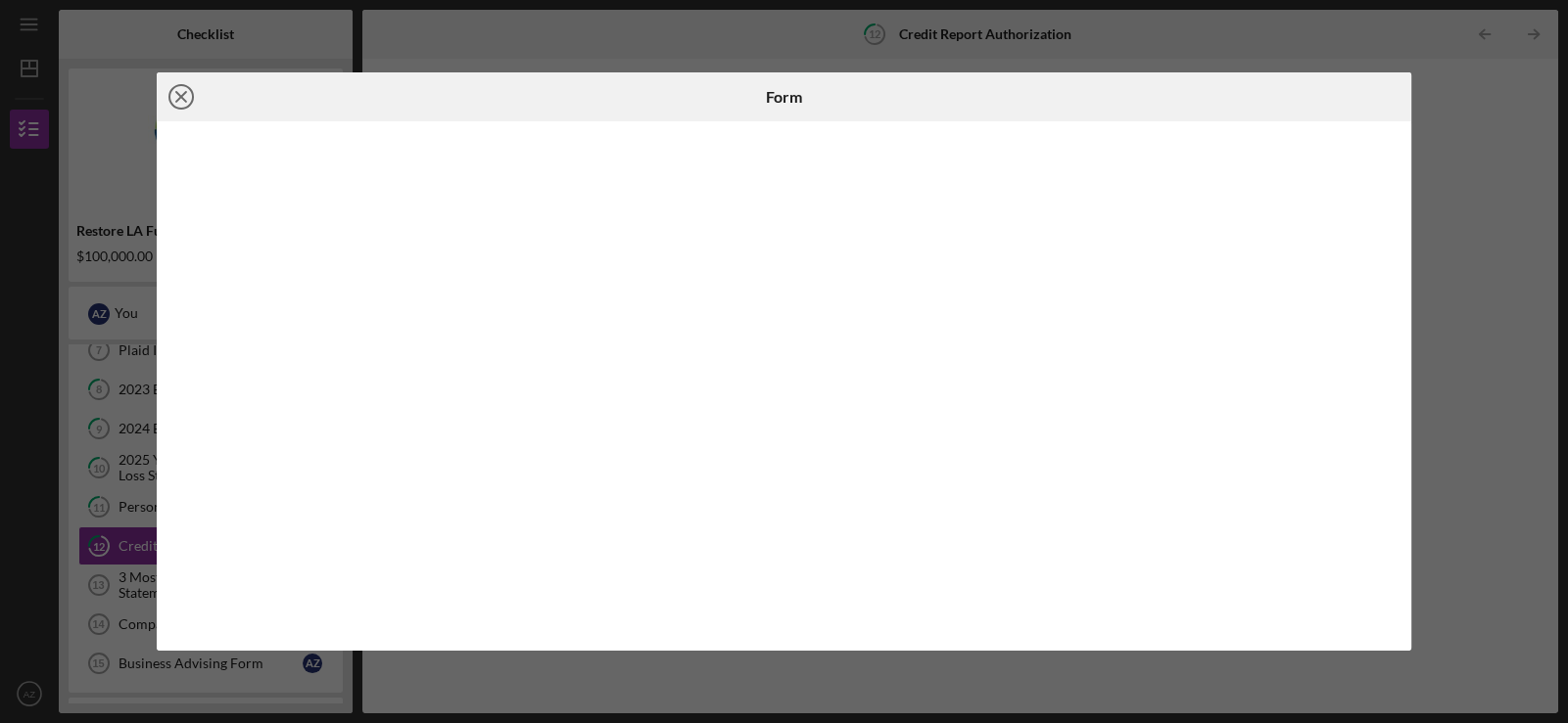
click at [183, 94] on line at bounding box center [181, 97] width 10 height 10
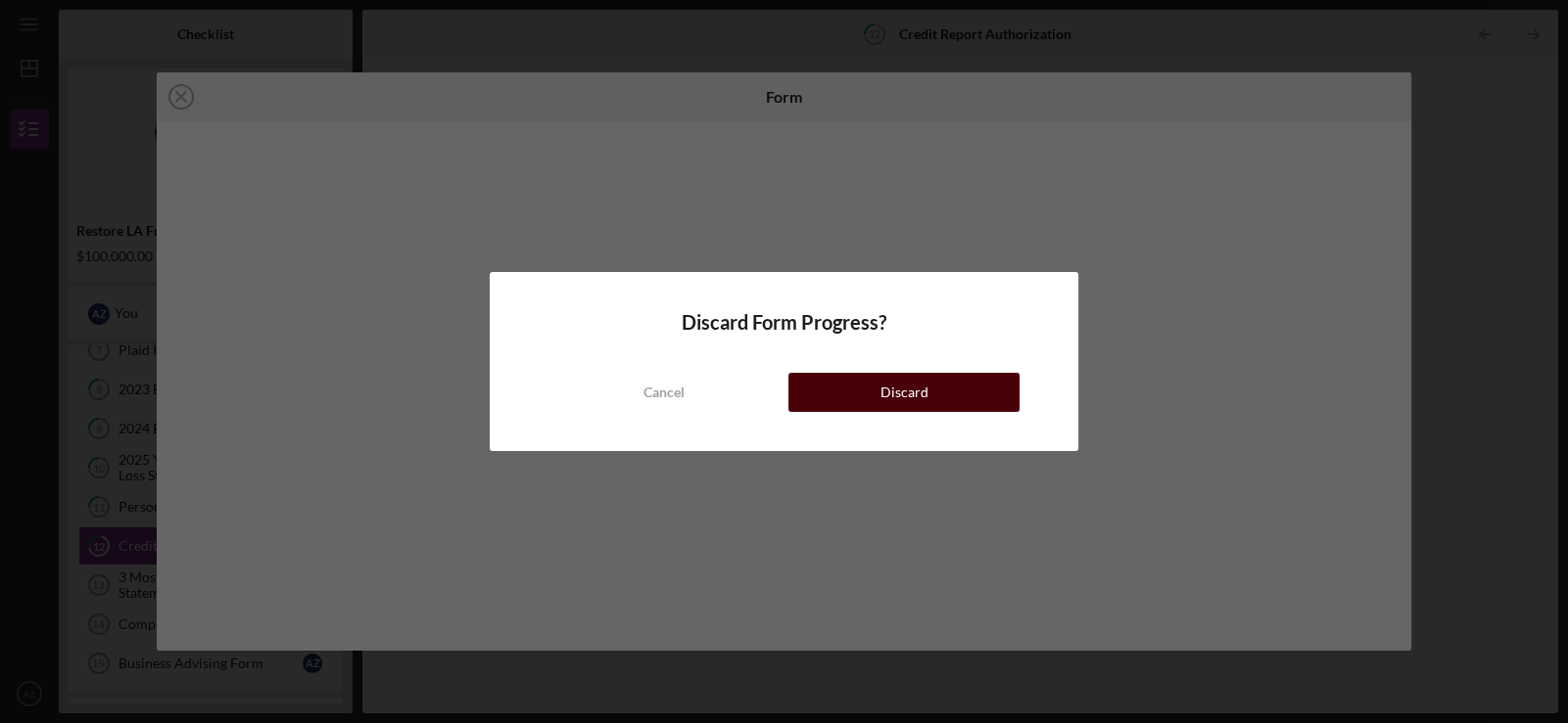
click at [871, 400] on button "Discard" at bounding box center [903, 393] width 230 height 40
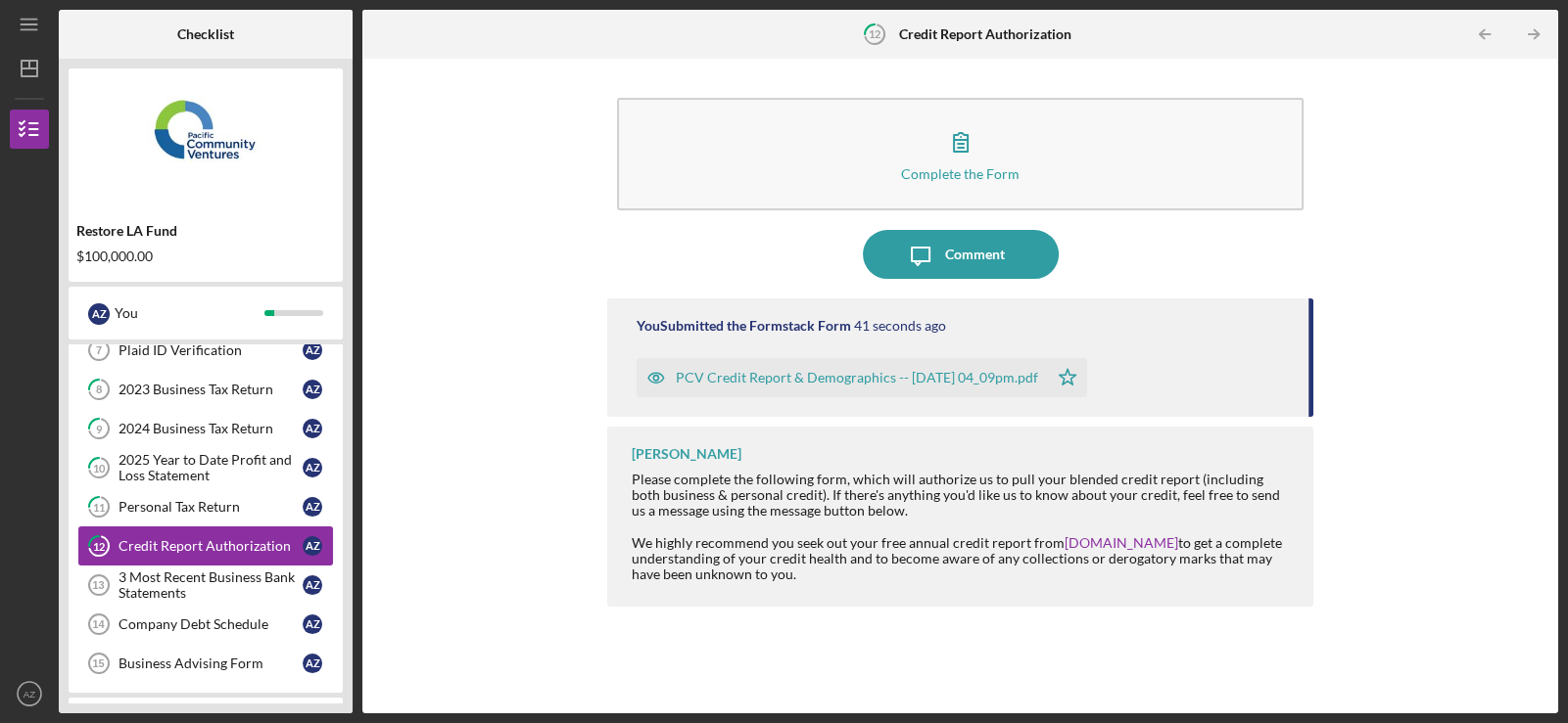
click at [199, 539] on div "Credit Report Authorization" at bounding box center [210, 546] width 184 height 16
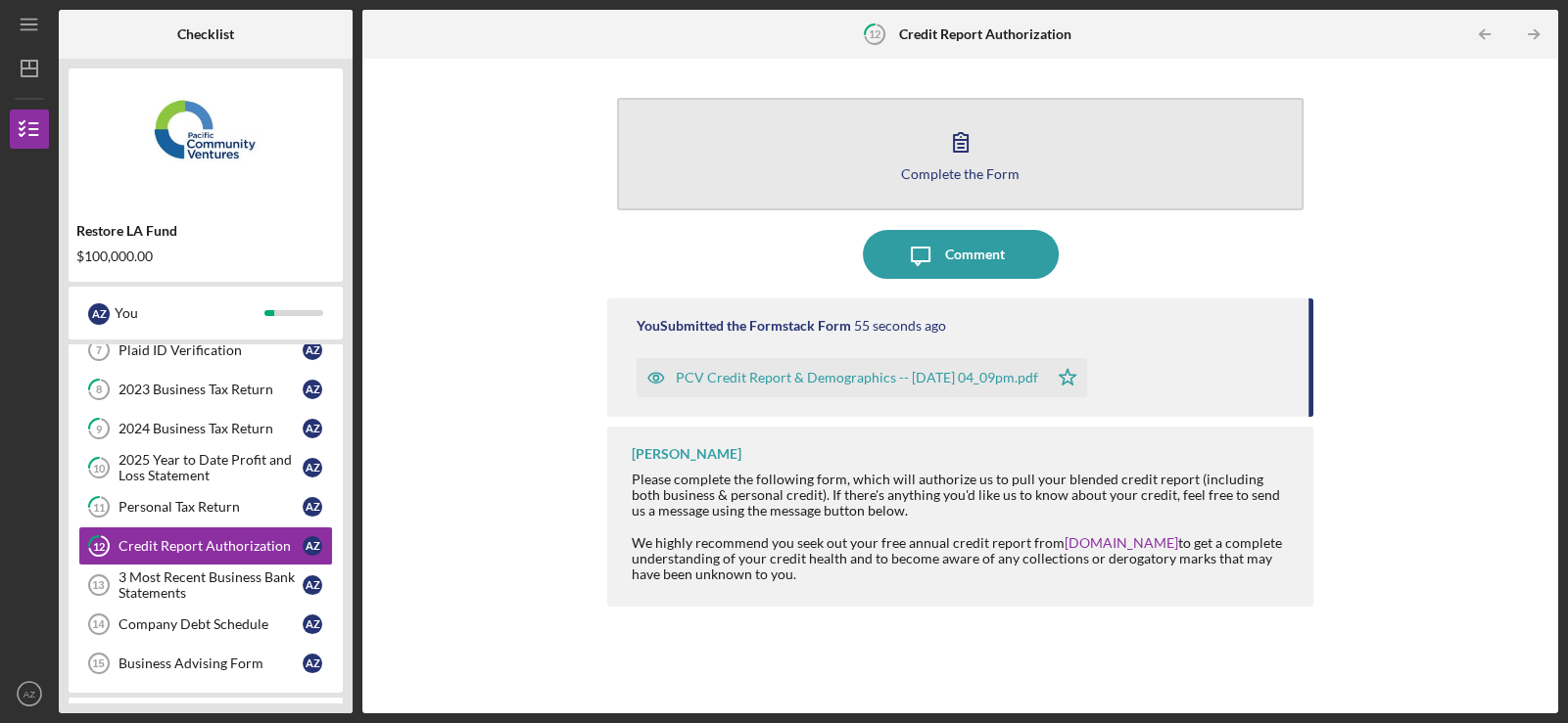
click at [975, 168] on div "Complete the Form" at bounding box center [960, 173] width 119 height 15
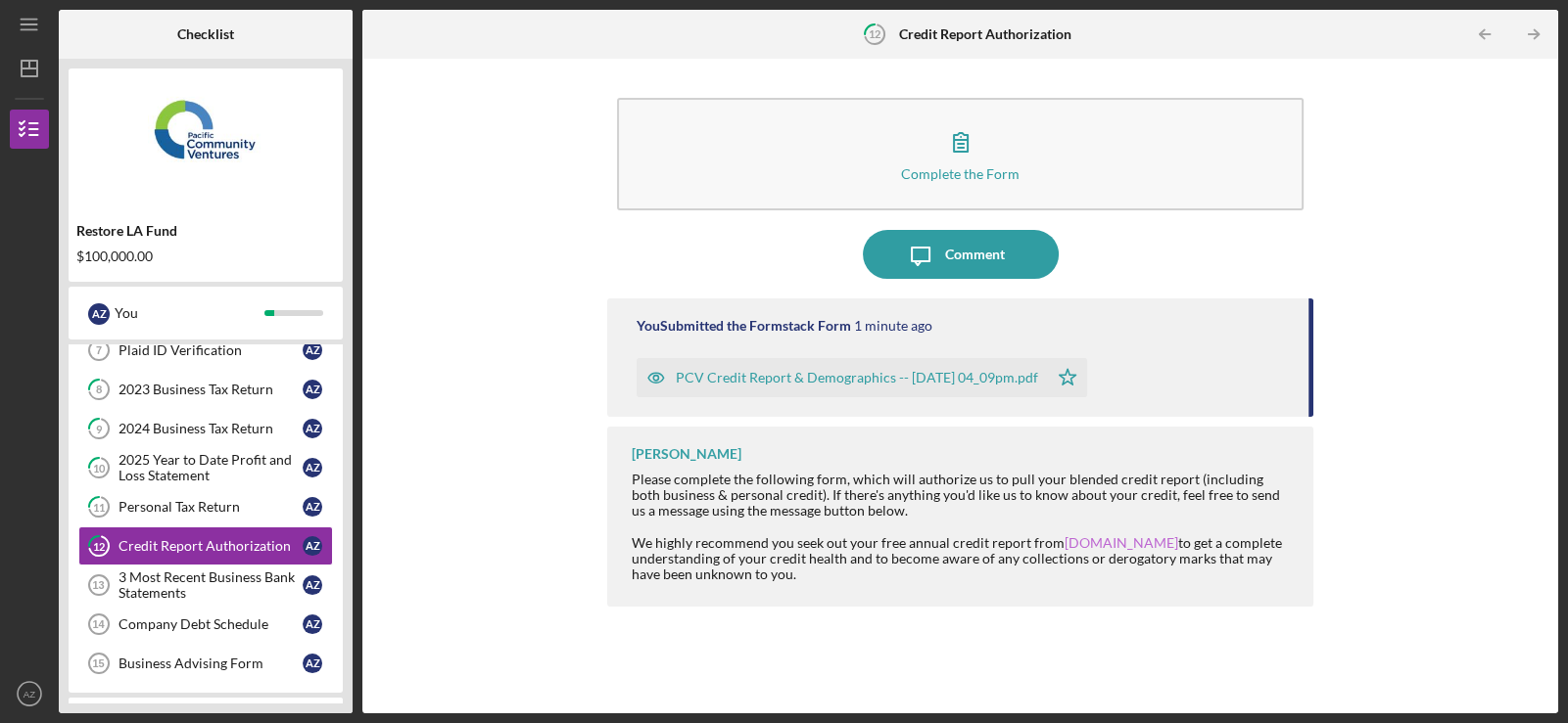
click at [1121, 544] on link "[DOMAIN_NAME]" at bounding box center [1120, 542] width 114 height 17
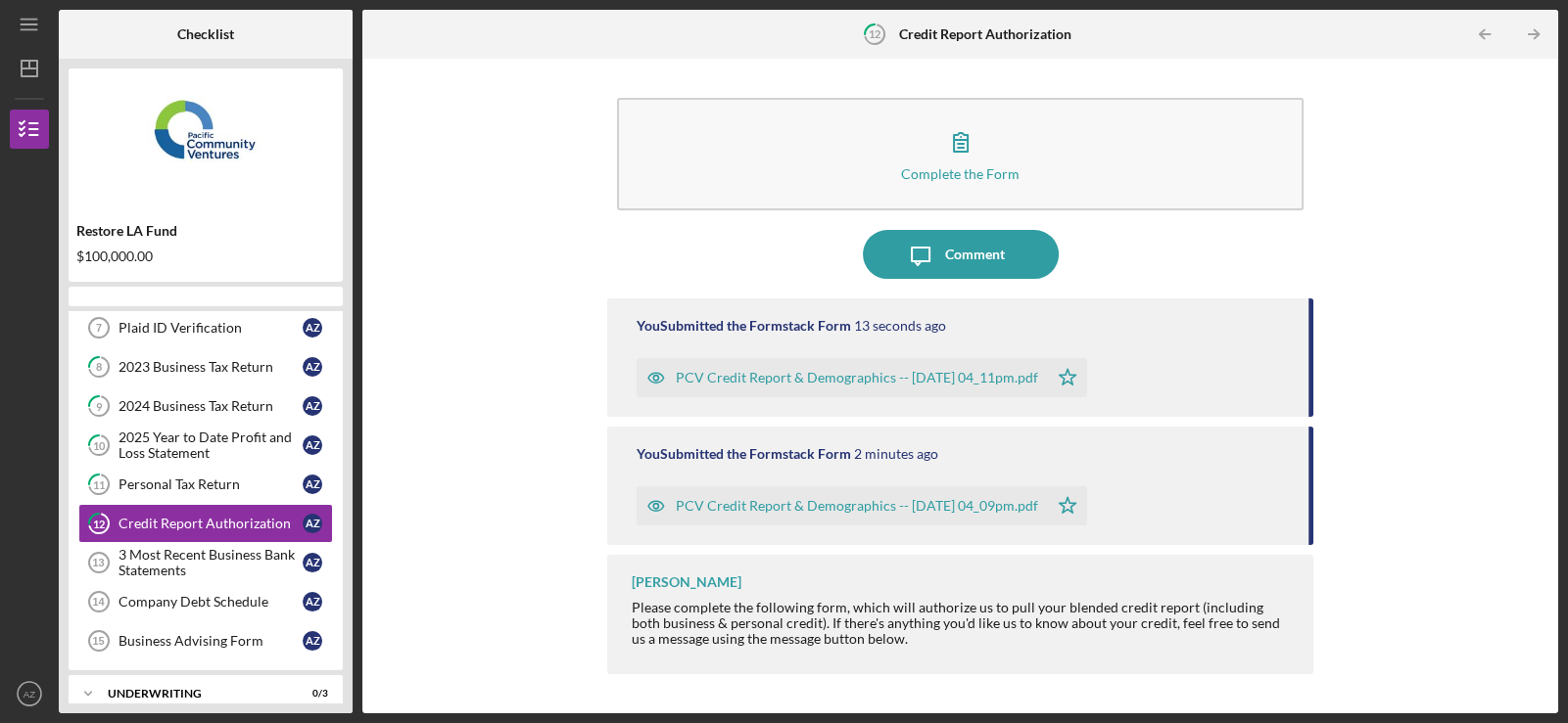
scroll to position [383, 0]
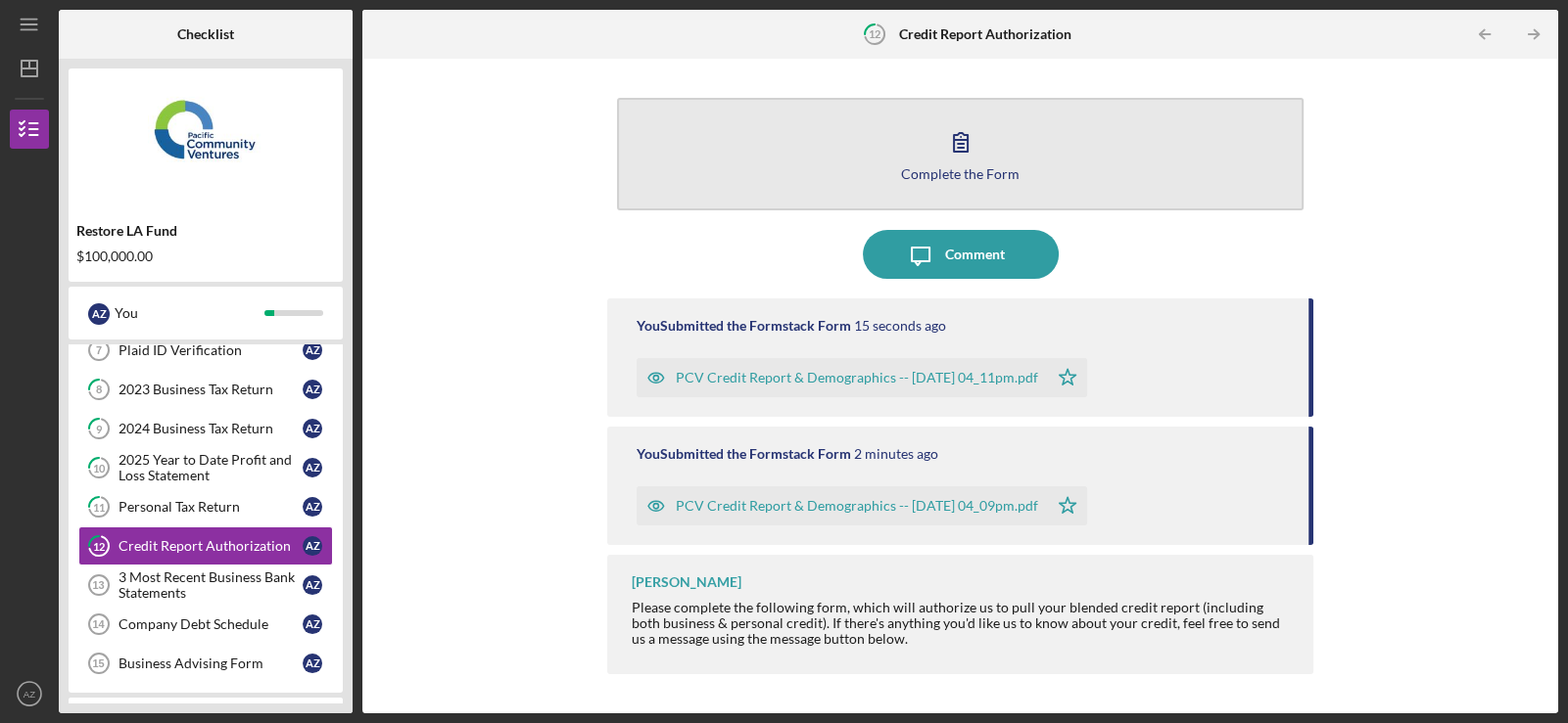
click at [974, 156] on icon "button" at bounding box center [961, 142] width 49 height 49
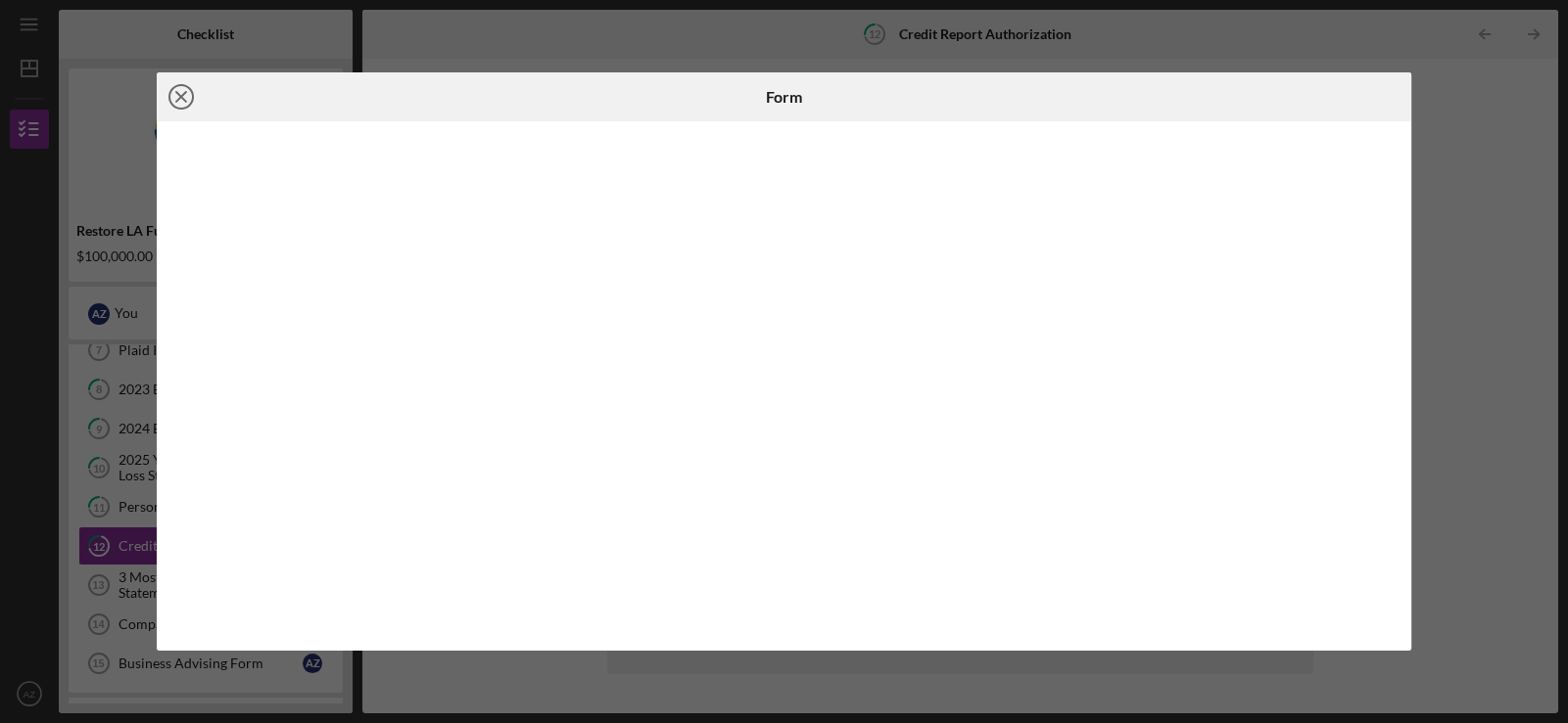
click at [186, 100] on icon "Icon/Close" at bounding box center [182, 97] width 49 height 49
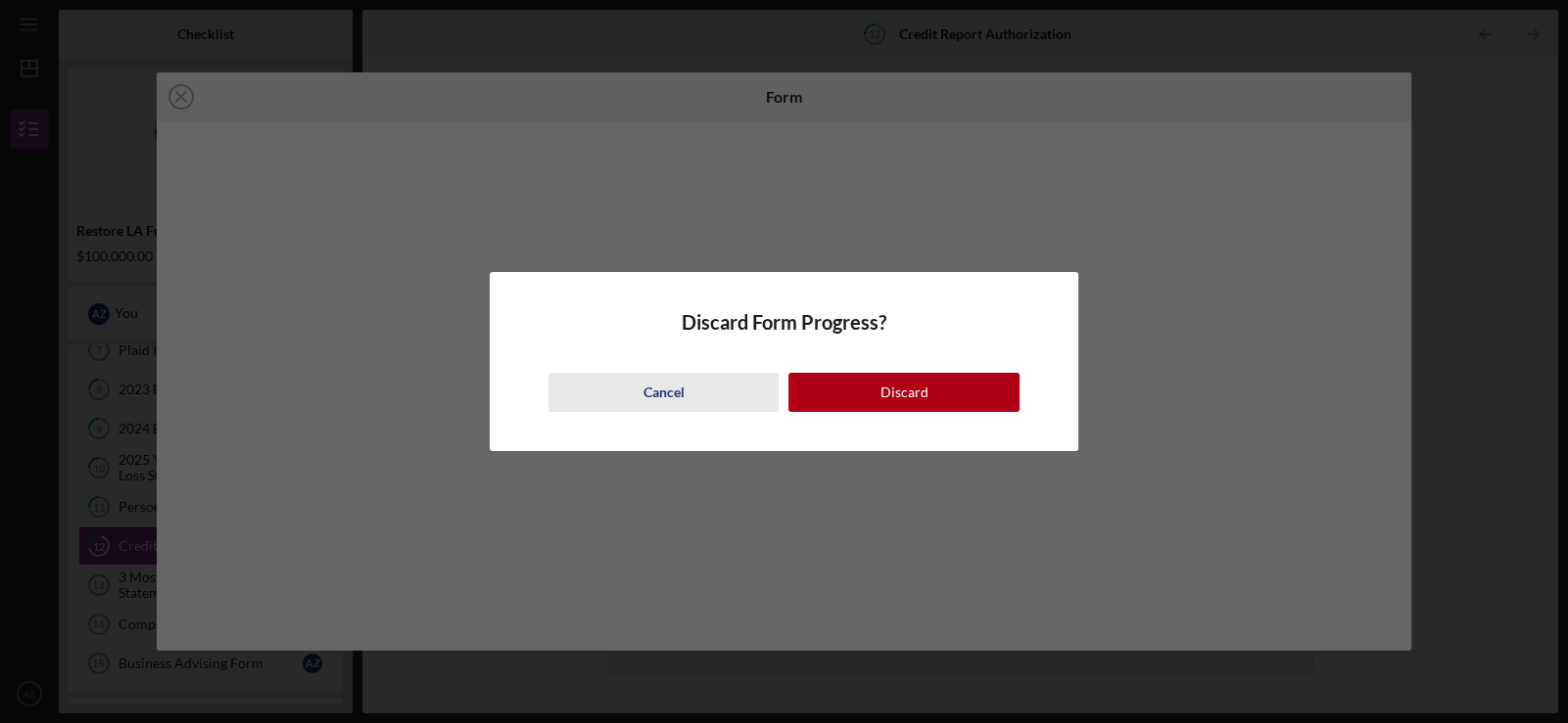
click at [634, 403] on button "Cancel" at bounding box center [663, 393] width 230 height 40
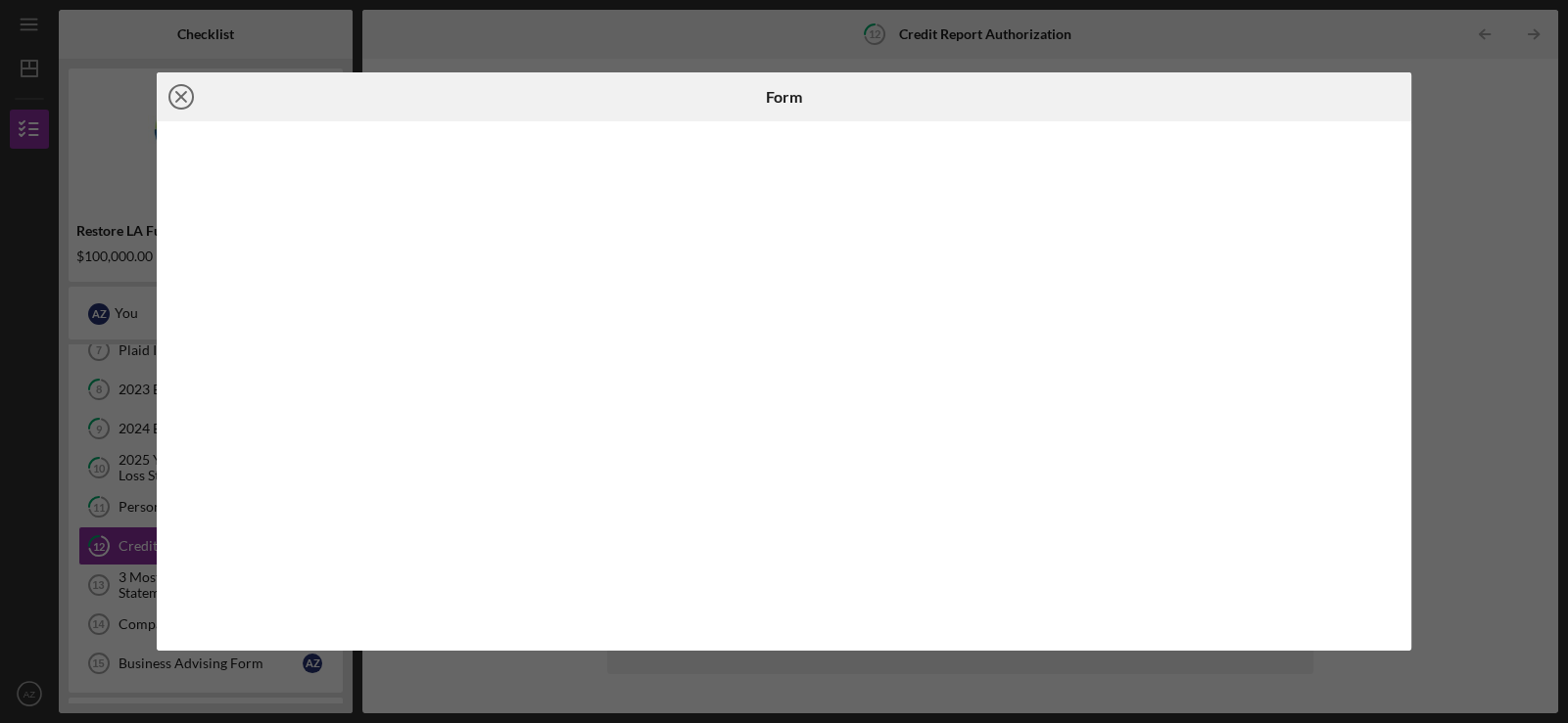
click at [175, 98] on icon "Icon/Close" at bounding box center [182, 97] width 49 height 49
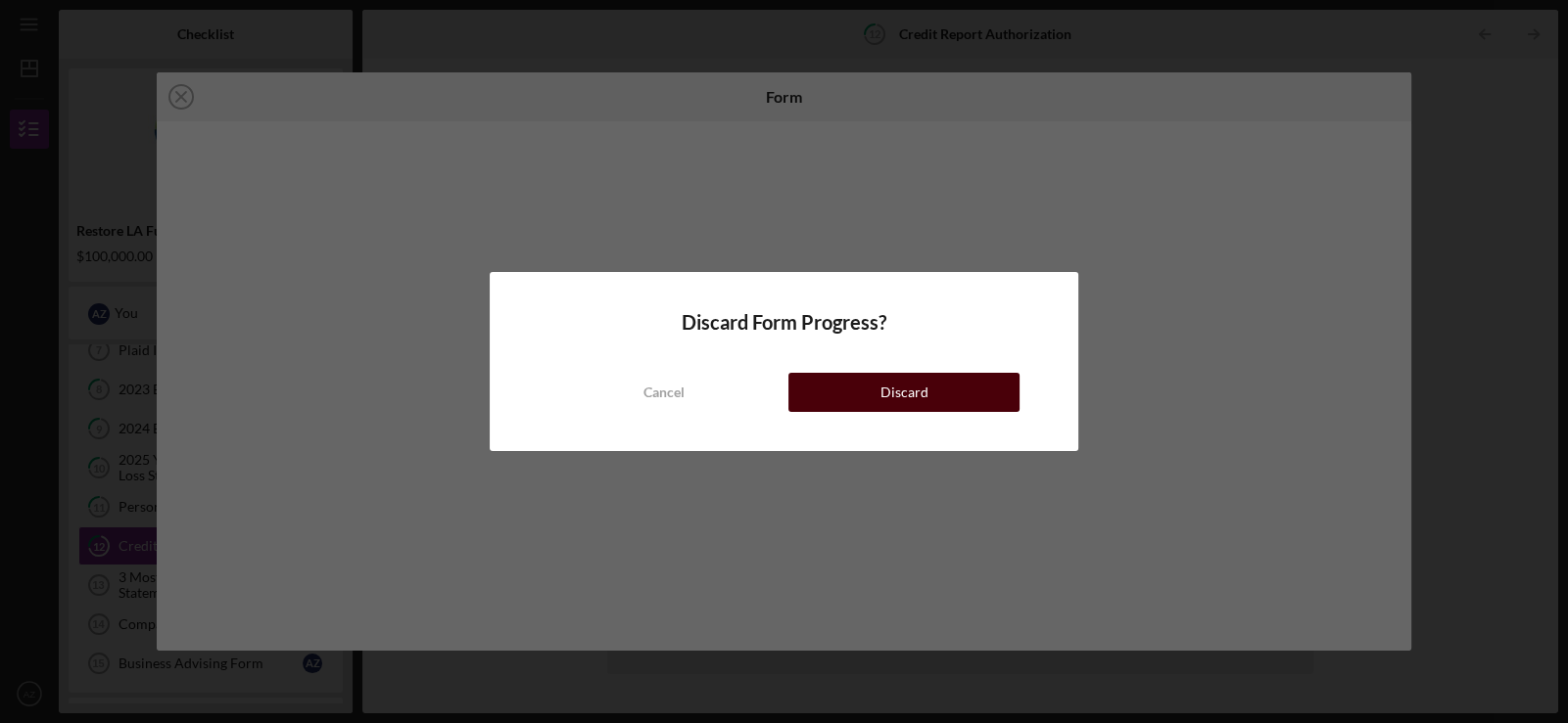
click at [894, 394] on div "Discard" at bounding box center [904, 393] width 48 height 40
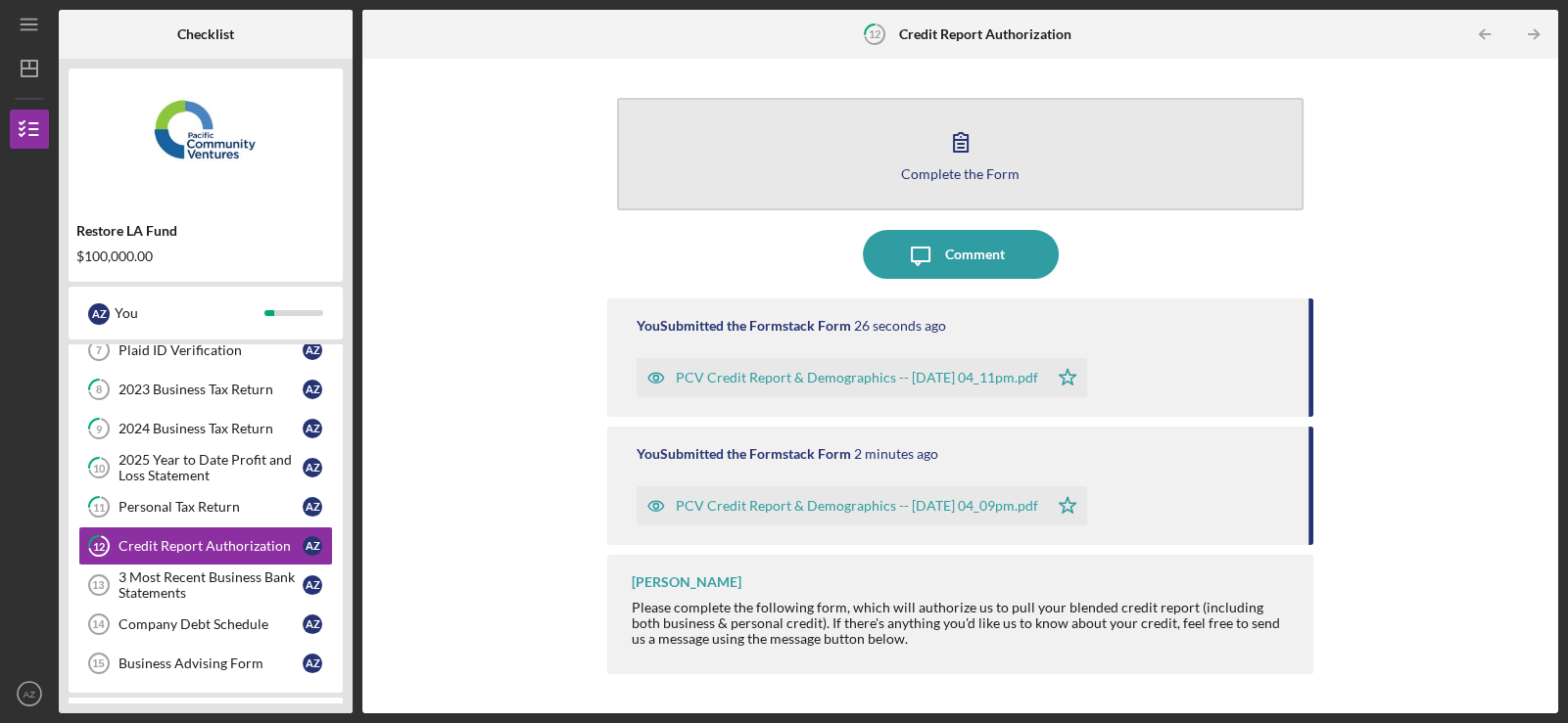
click at [970, 152] on icon "button" at bounding box center [961, 142] width 49 height 49
click at [931, 163] on button "Complete the Form Form" at bounding box center [959, 154] width 687 height 113
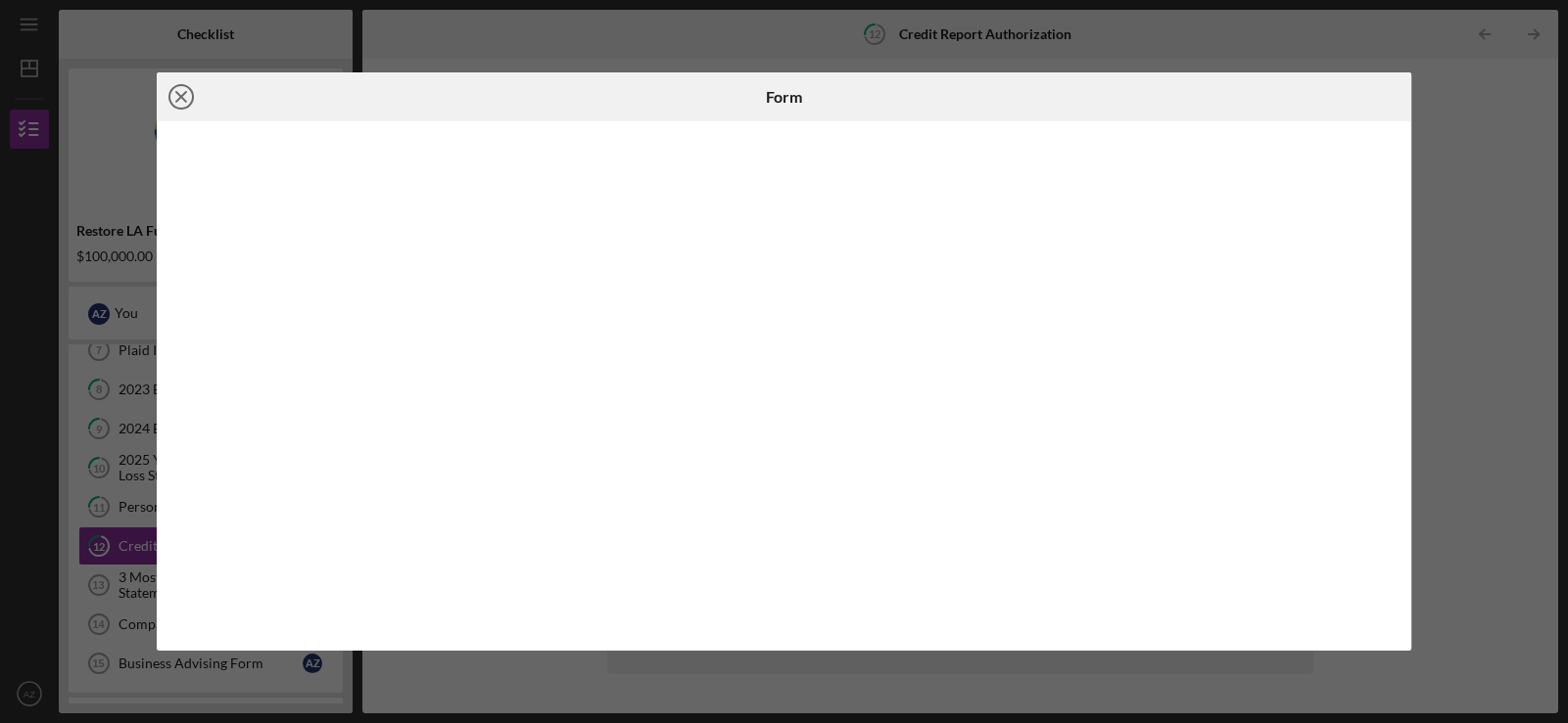
click at [173, 85] on icon "Icon/Close" at bounding box center [182, 97] width 49 height 49
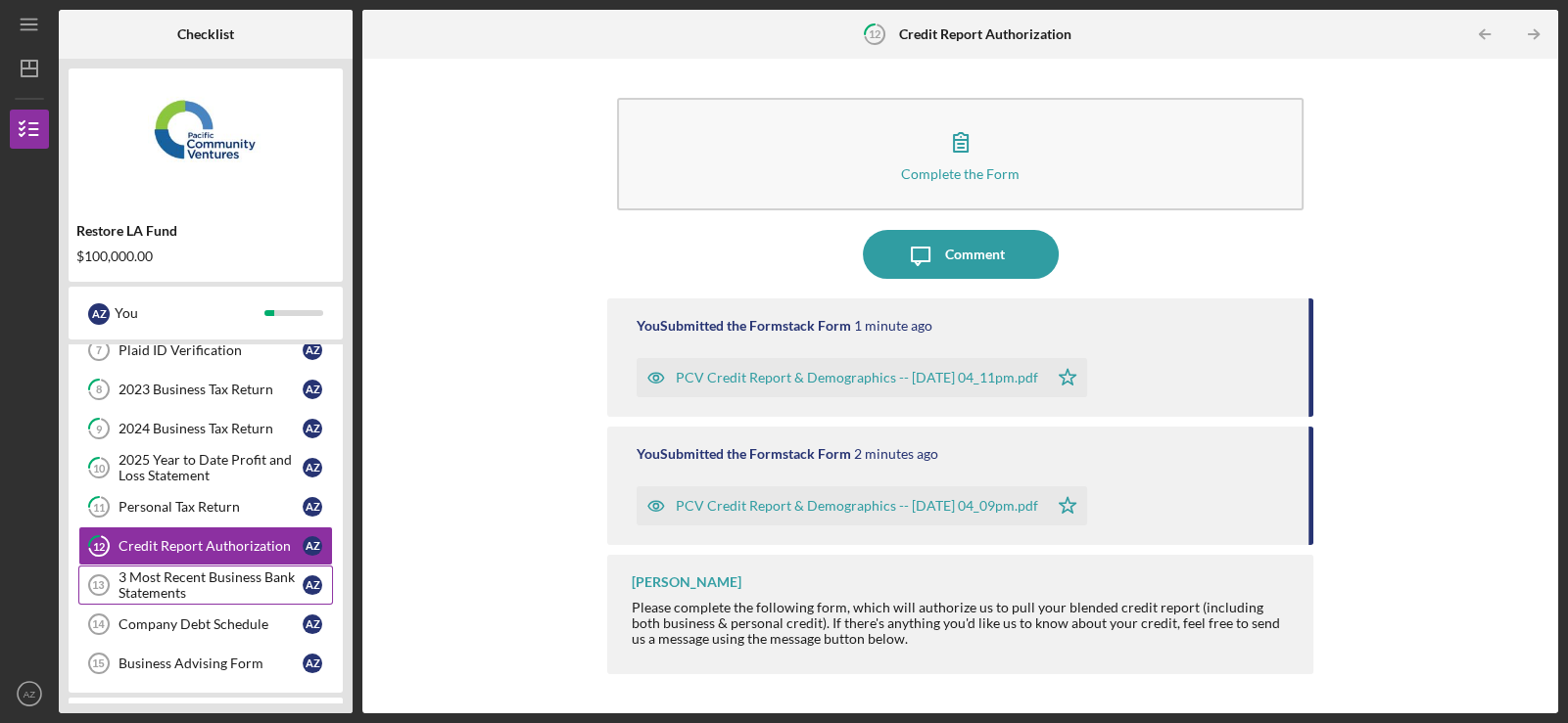
click at [170, 574] on div "3 Most Recent Business Bank Statements" at bounding box center [210, 586] width 184 height 32
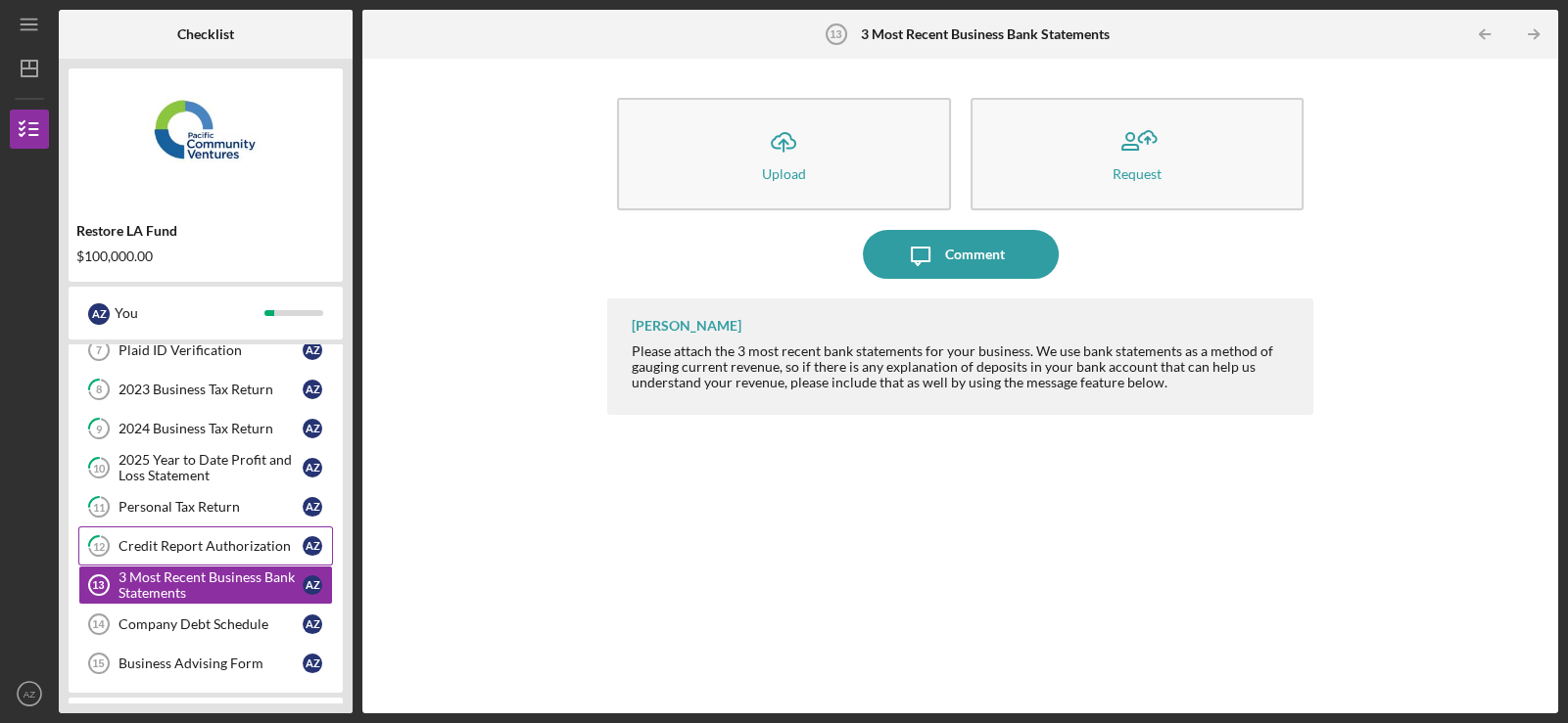
click at [169, 547] on div "Credit Report Authorization" at bounding box center [210, 546] width 184 height 16
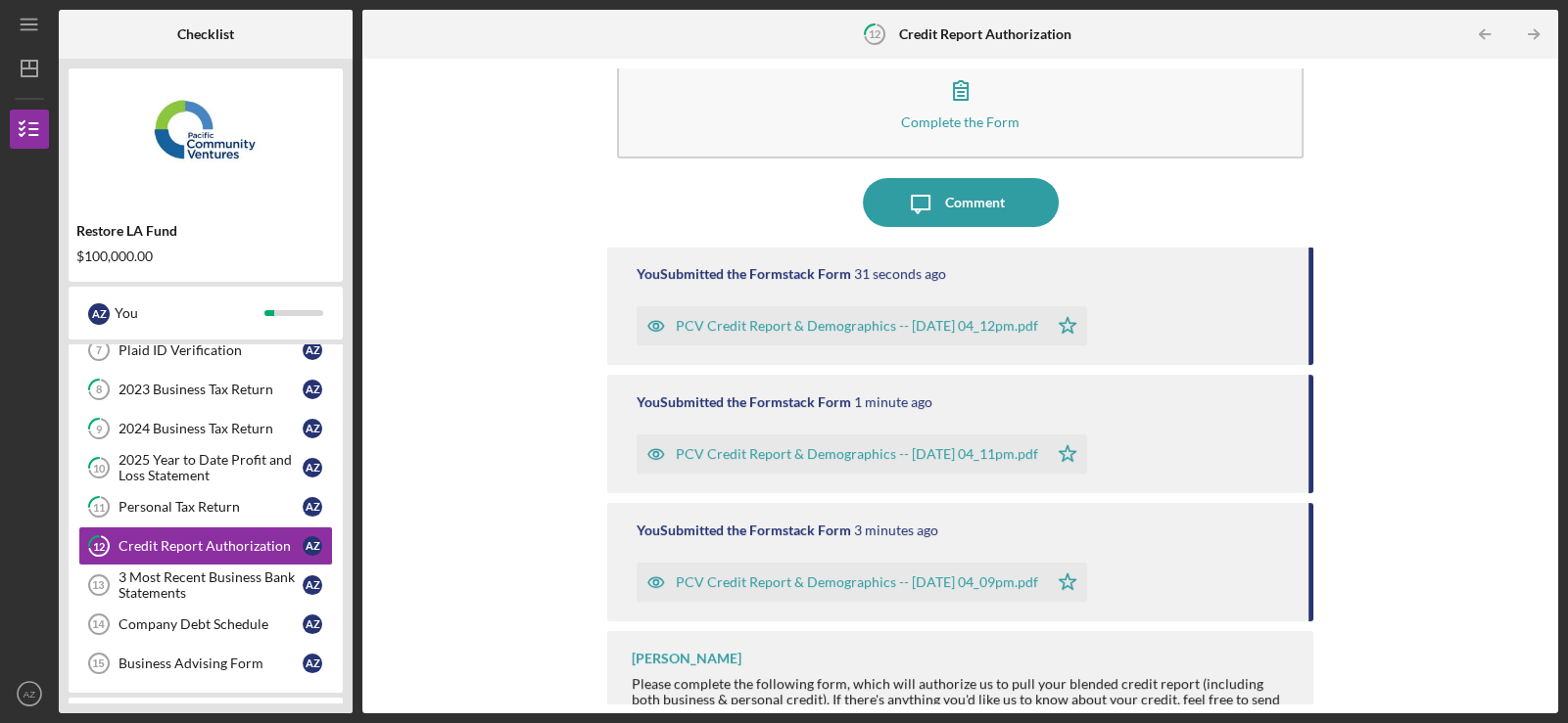
scroll to position [77, 0]
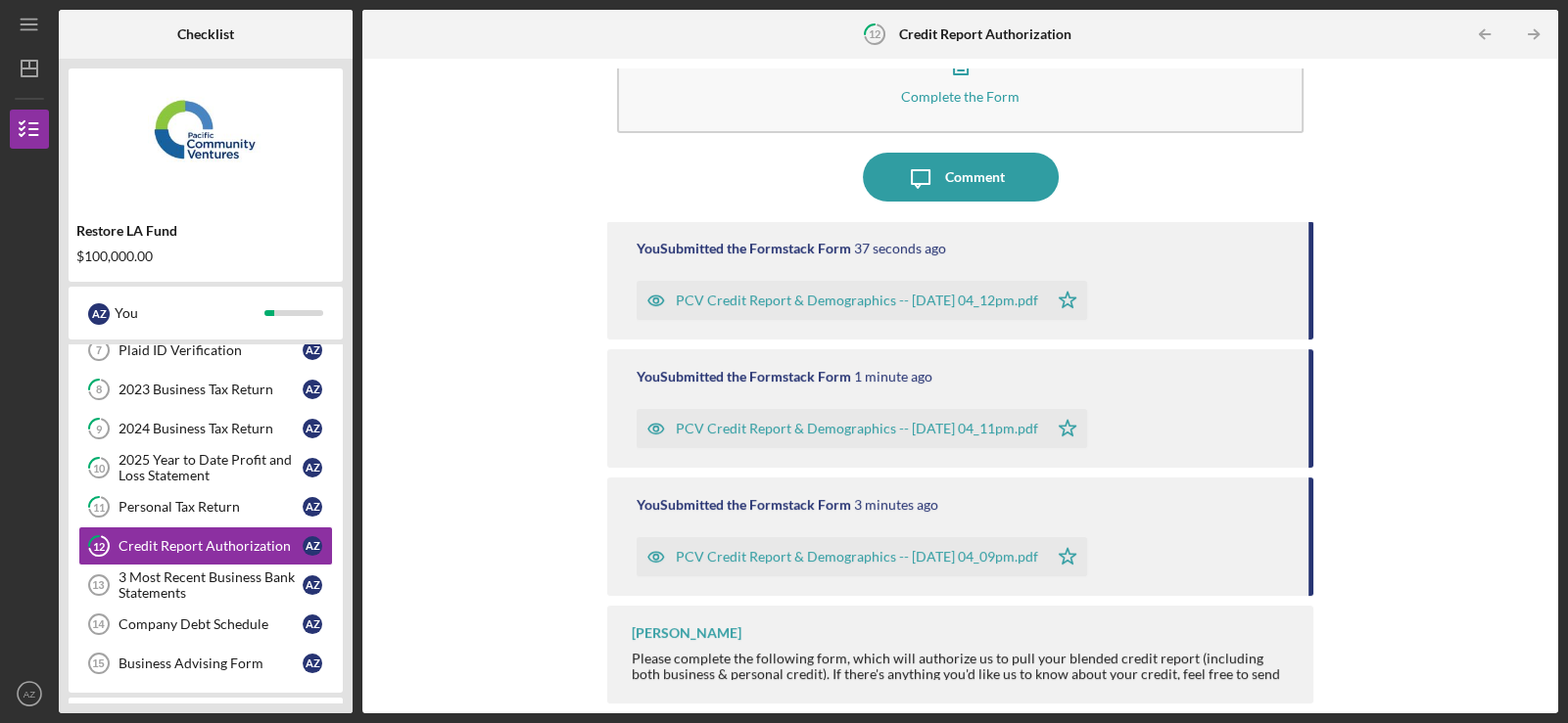
drag, startPoint x: 776, startPoint y: 567, endPoint x: 367, endPoint y: 565, distance: 409.0
drag, startPoint x: 367, startPoint y: 565, endPoint x: 1098, endPoint y: 559, distance: 731.0
drag, startPoint x: 1098, startPoint y: 559, endPoint x: 1087, endPoint y: 557, distance: 11.2
drag, startPoint x: 1087, startPoint y: 557, endPoint x: 1003, endPoint y: 544, distance: 85.0
drag, startPoint x: 1003, startPoint y: 544, endPoint x: 660, endPoint y: 562, distance: 343.5
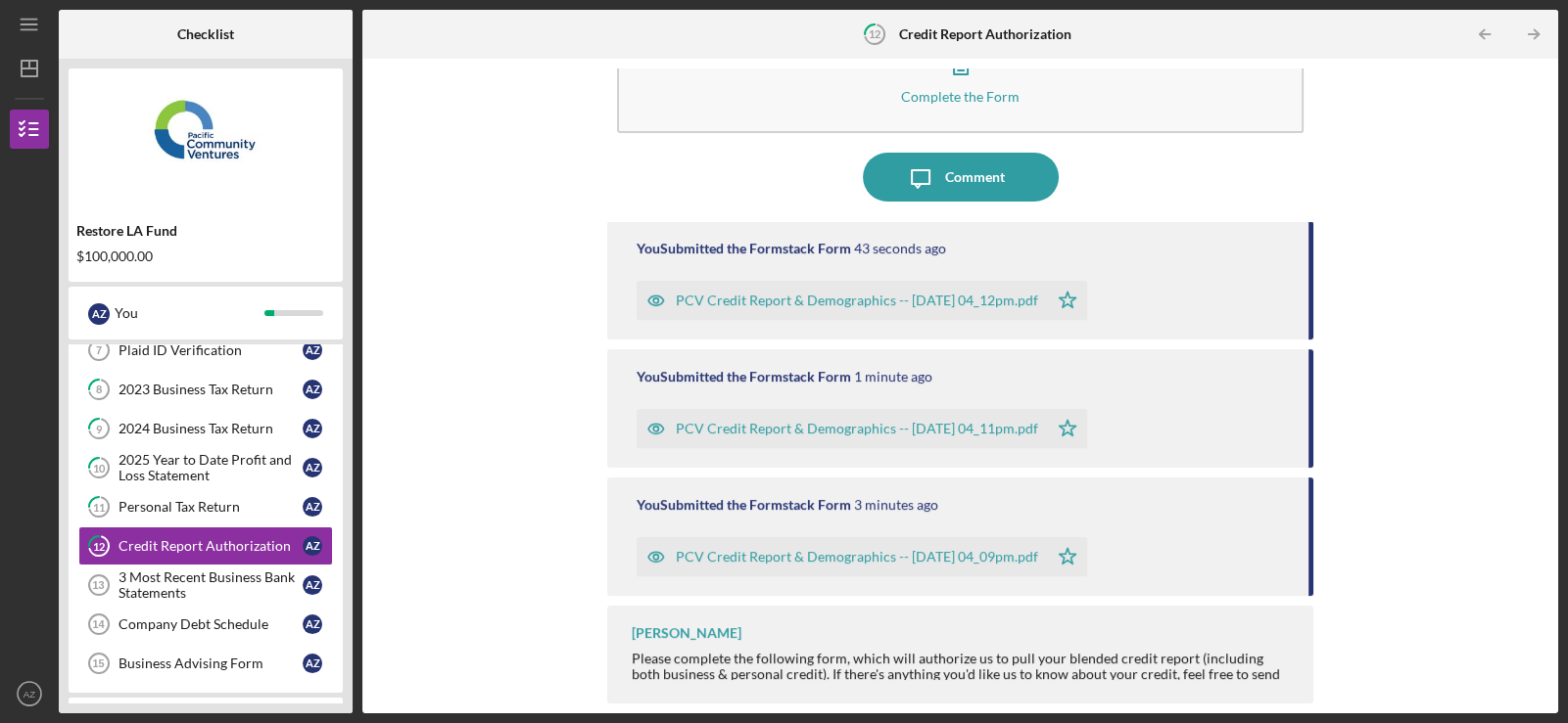
click at [660, 562] on icon "button" at bounding box center [656, 557] width 40 height 40
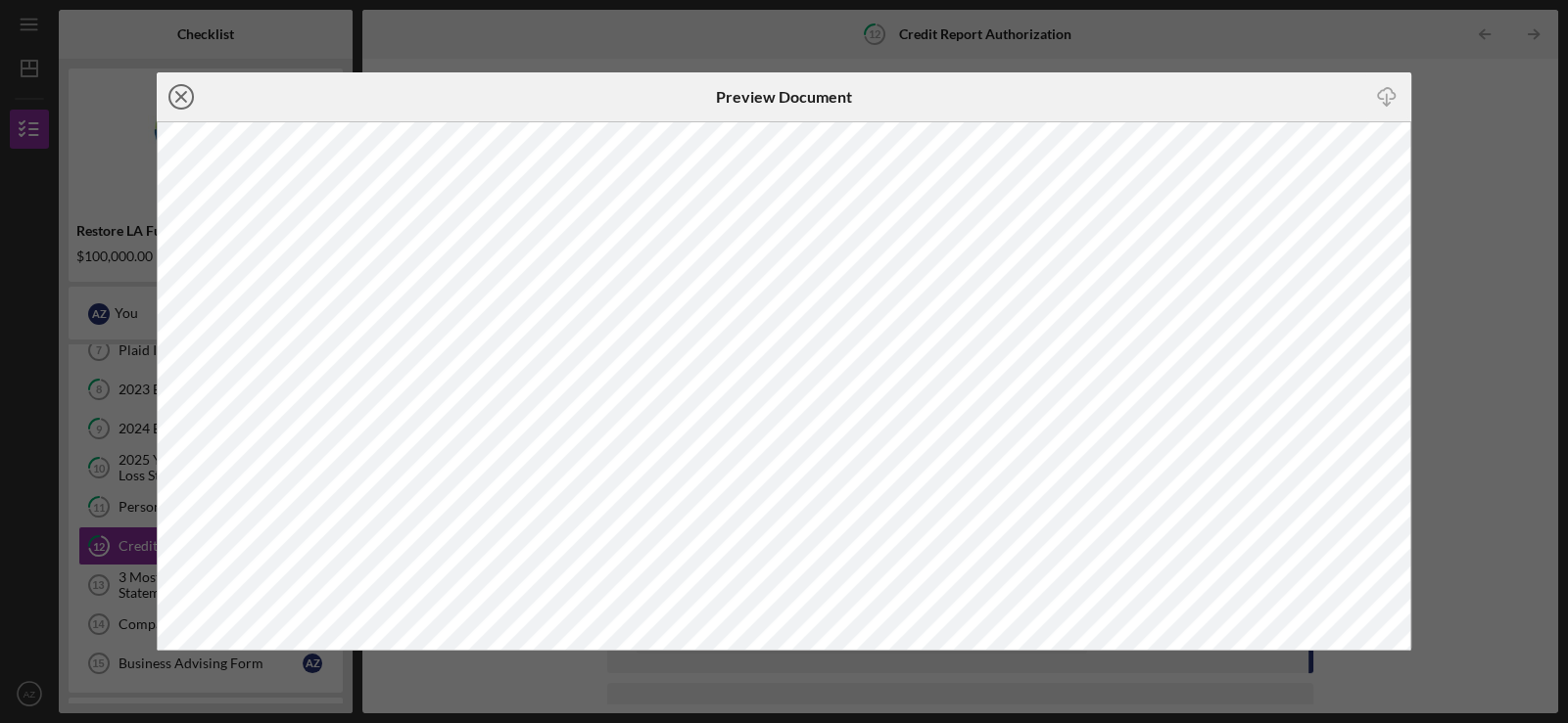
click at [182, 101] on icon "Icon/Close" at bounding box center [182, 97] width 49 height 49
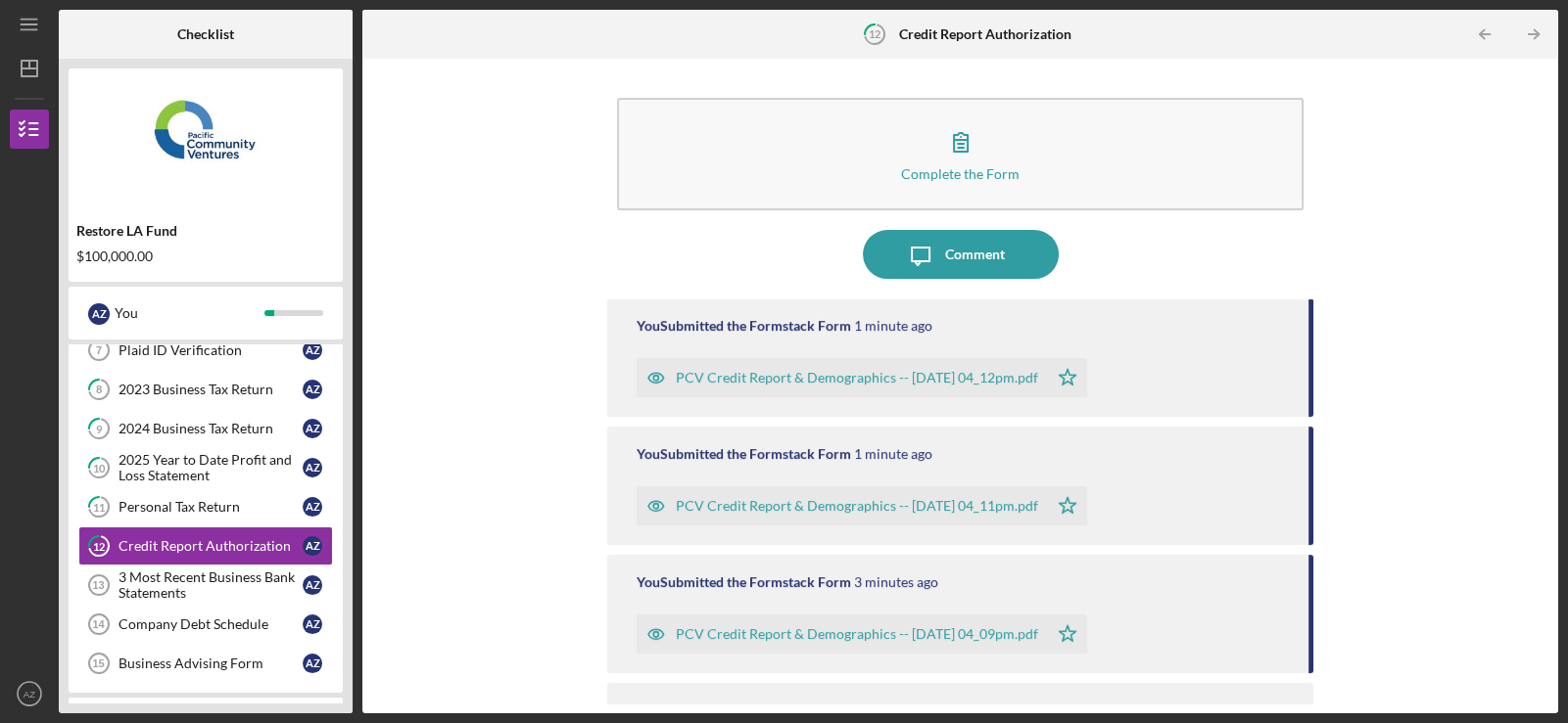
scroll to position [77, 0]
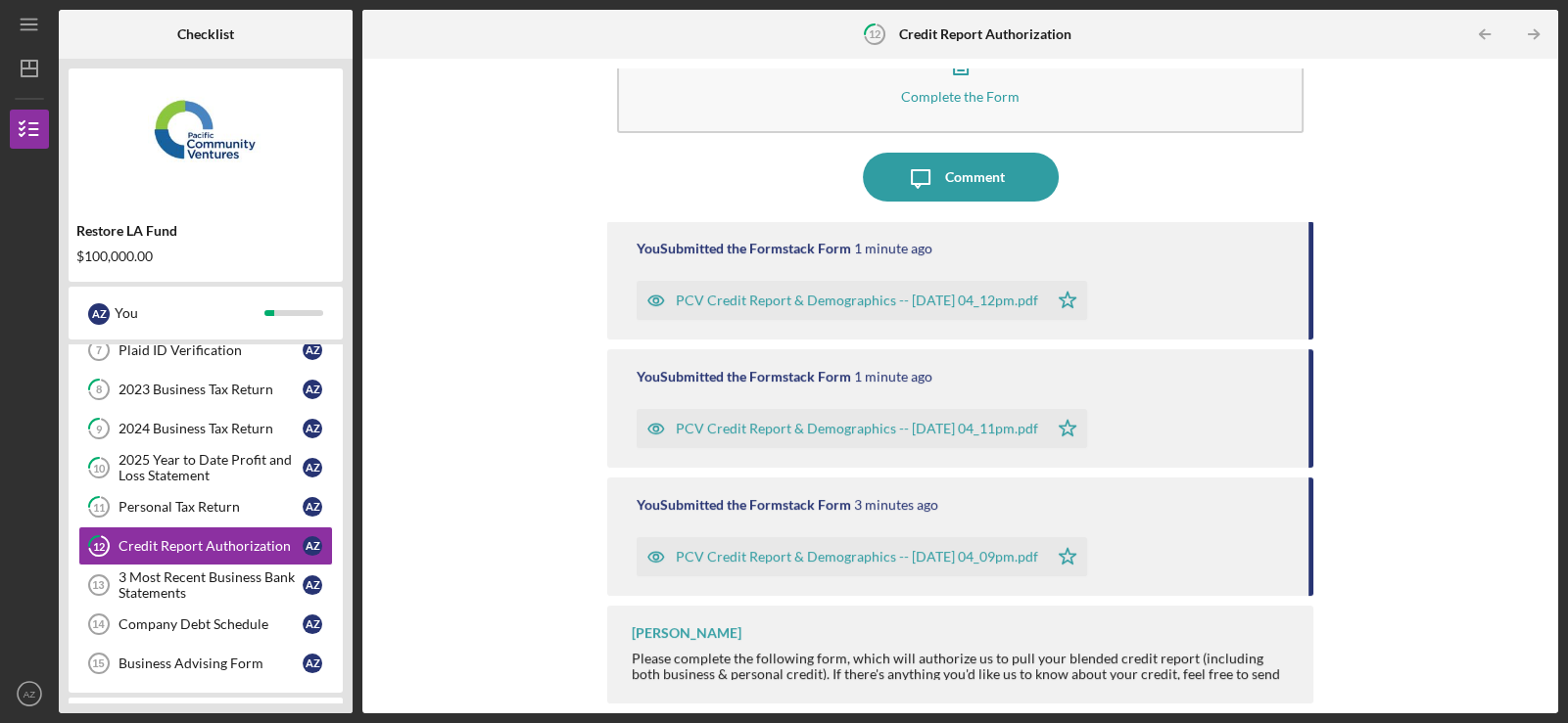
click at [1138, 651] on div "Please complete the following form, which will authorize us to pull your blende…" at bounding box center [962, 706] width 662 height 111
drag, startPoint x: 1537, startPoint y: 237, endPoint x: 1531, endPoint y: 193, distance: 44.4
click at [1533, 212] on div "Complete the Form Form Icon/Message Comment You Submitted the Formstack Form 1 …" at bounding box center [960, 385] width 1176 height 635
click at [951, 176] on div "Comment" at bounding box center [974, 178] width 59 height 49
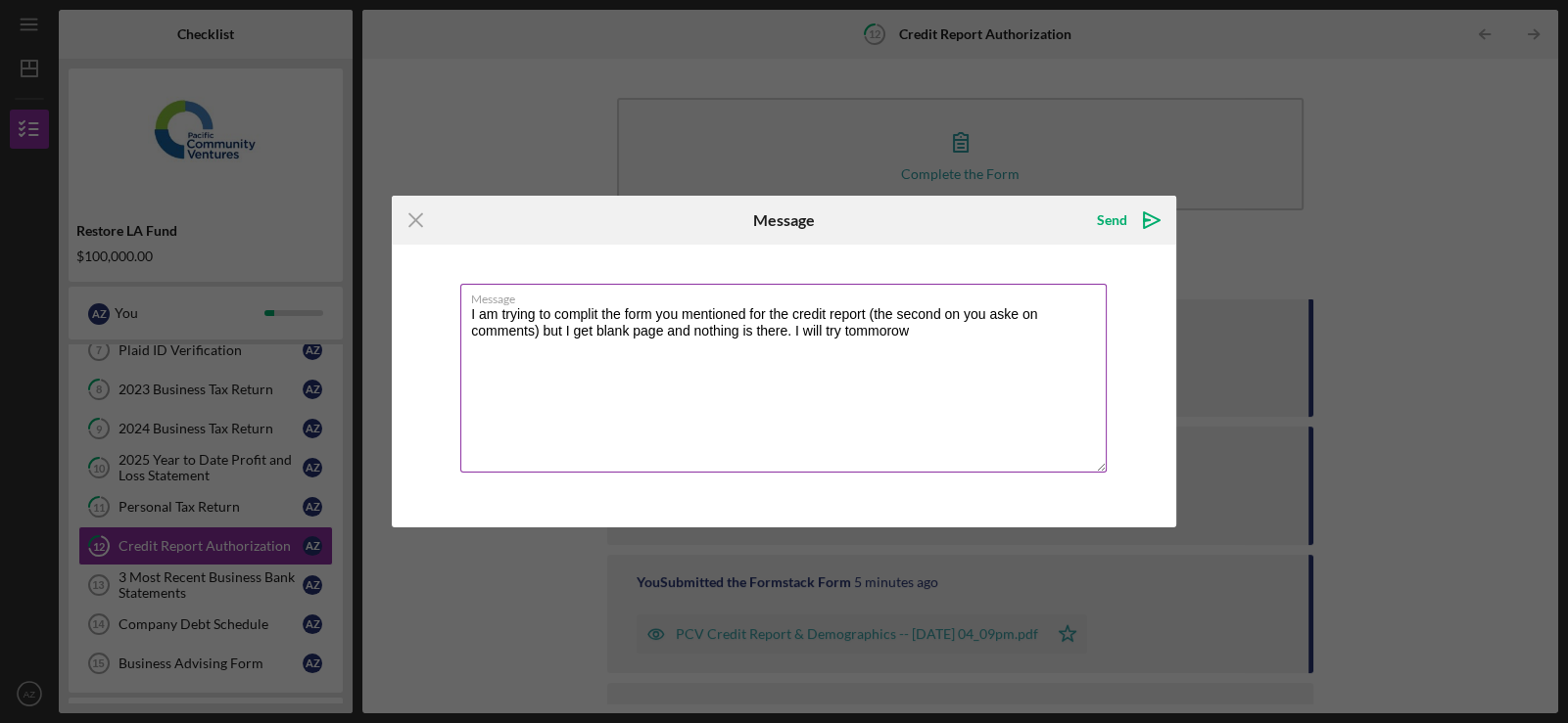
click at [865, 327] on textarea "I am trying to complit the form you mentioned for the credit report (the second…" at bounding box center [784, 377] width 646 height 189
click at [864, 335] on textarea "I am trying to complit the form you mentioned for the credit report (the second…" at bounding box center [784, 377] width 646 height 189
click at [578, 309] on textarea "I am trying to complit the form you mentioned for the credit report (the second…" at bounding box center [784, 377] width 646 height 189
click at [1028, 314] on textarea "I am trying to complete the form you mentioned for the credit report (the secon…" at bounding box center [784, 377] width 646 height 189
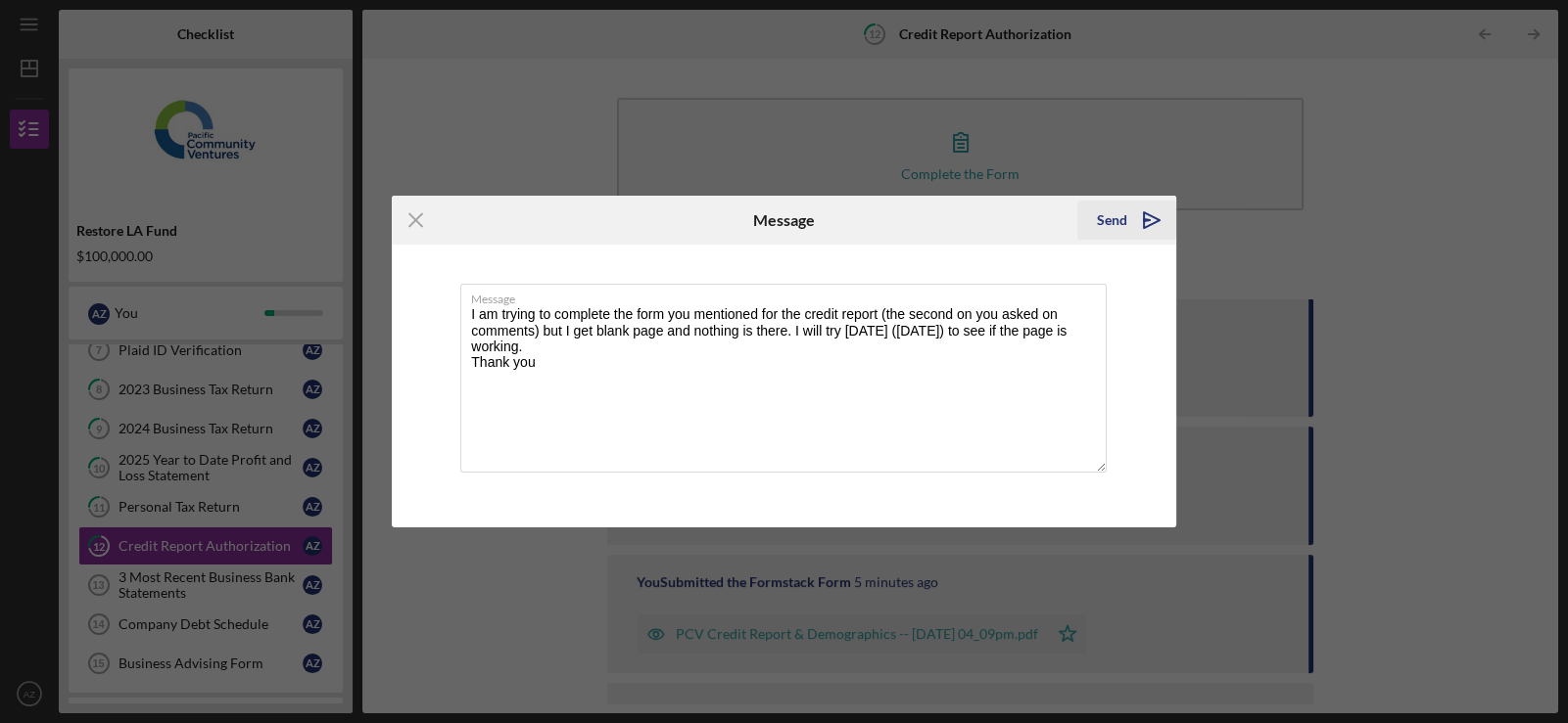
type textarea "I am trying to complete the form you mentioned for the credit report (the secon…"
click at [1122, 222] on div "Send" at bounding box center [1112, 220] width 31 height 40
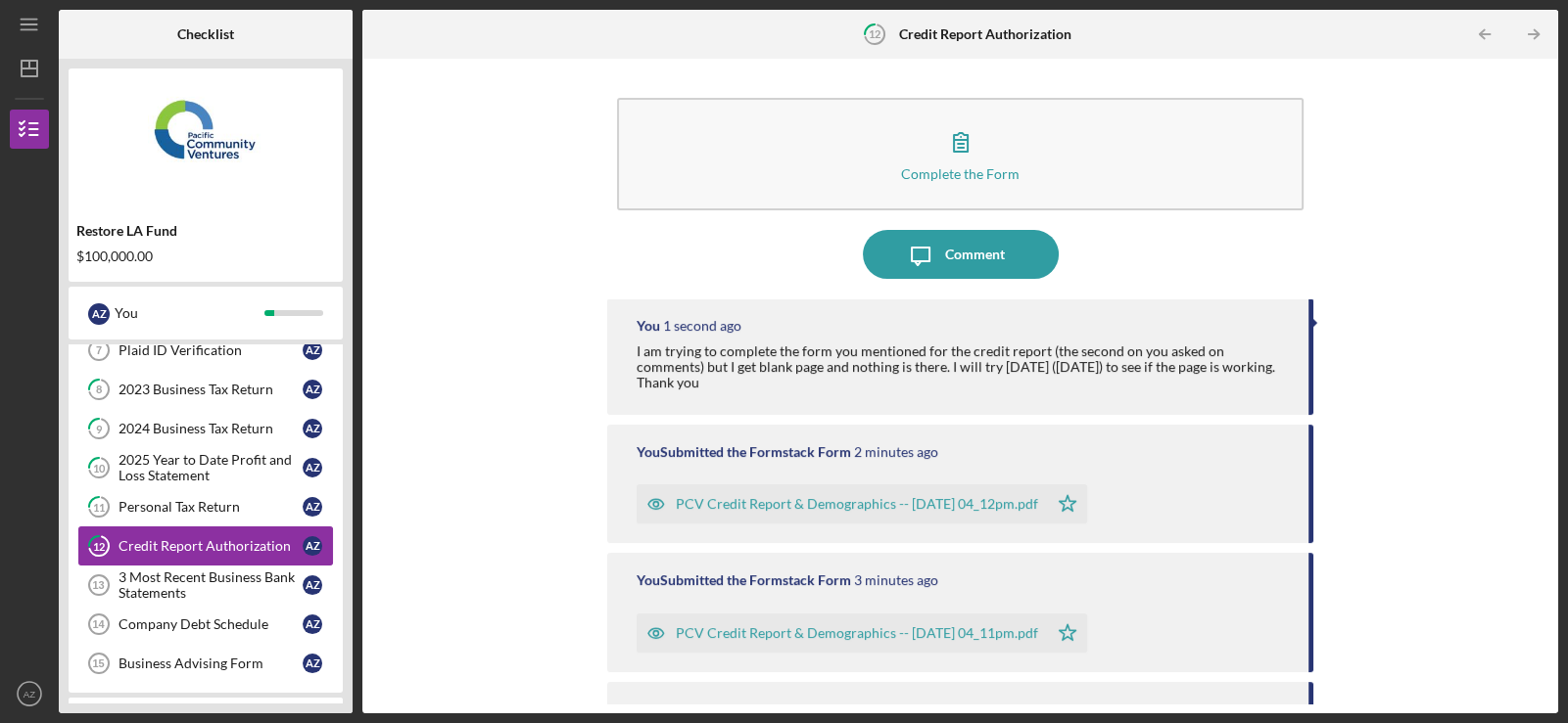
drag, startPoint x: 173, startPoint y: 572, endPoint x: 171, endPoint y: 556, distance: 16.1
click at [169, 578] on div "3 Most Recent Business Bank Statements" at bounding box center [210, 586] width 184 height 32
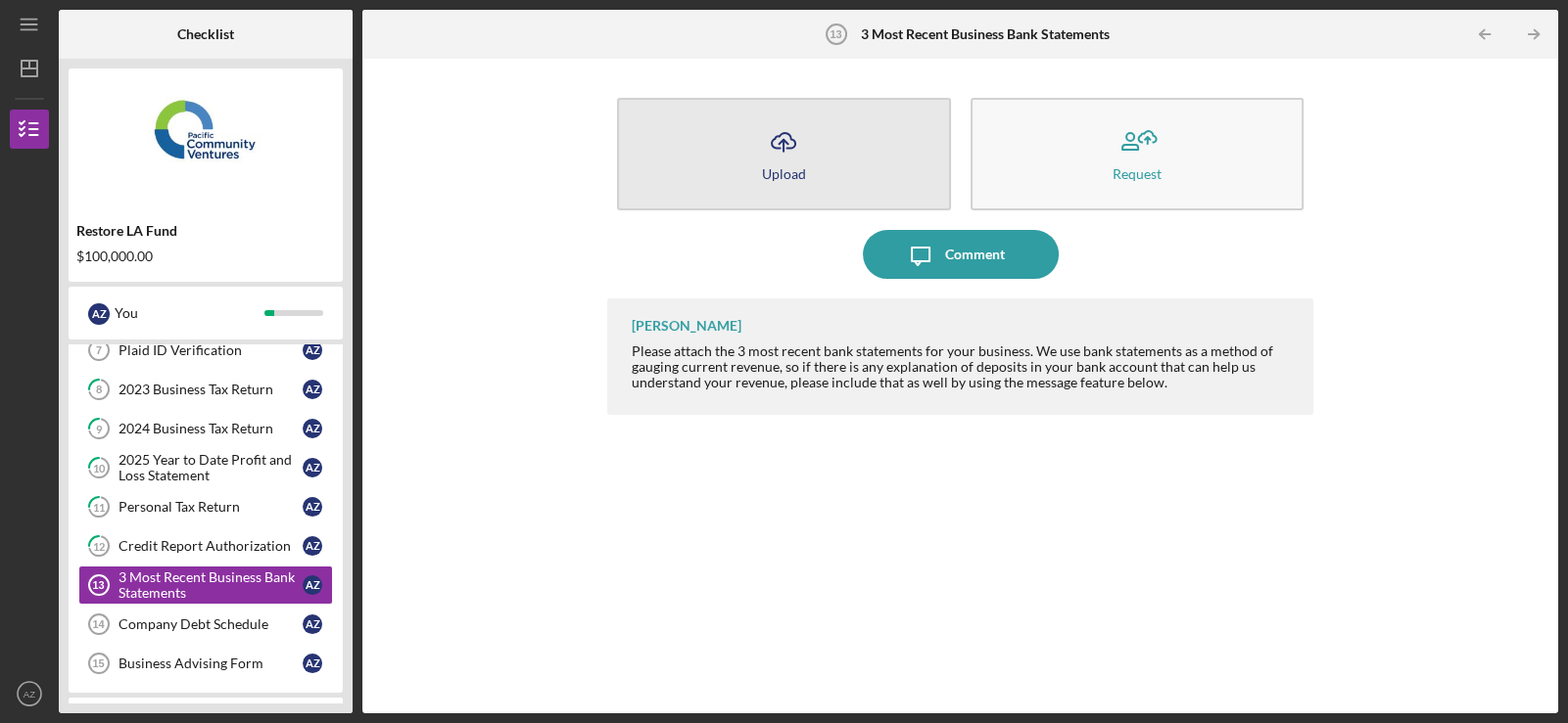
click at [859, 139] on button "Icon/Upload Upload" at bounding box center [783, 154] width 333 height 113
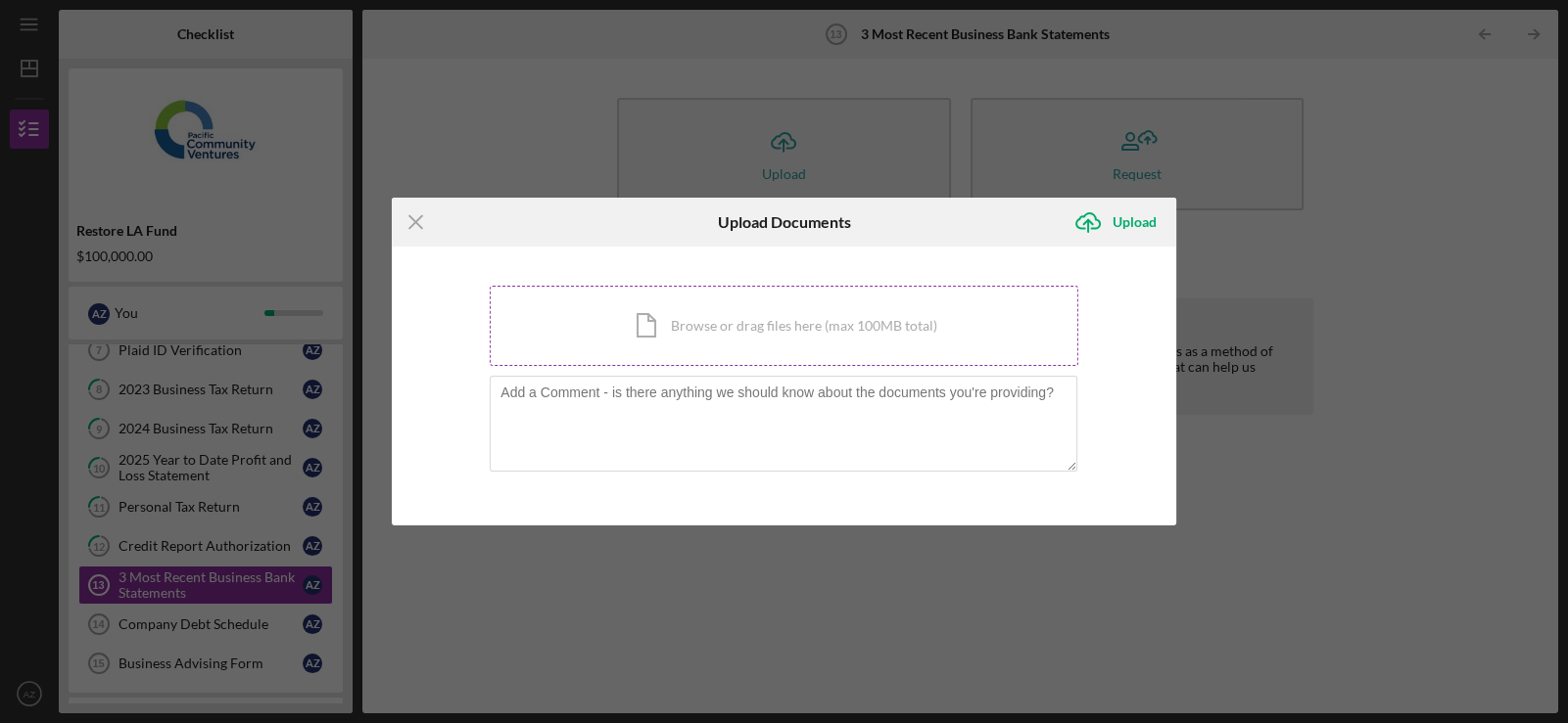
click at [786, 327] on div "Icon/Document Browse or drag files here (max 100MB total) Tap to choose files o…" at bounding box center [784, 325] width 589 height 80
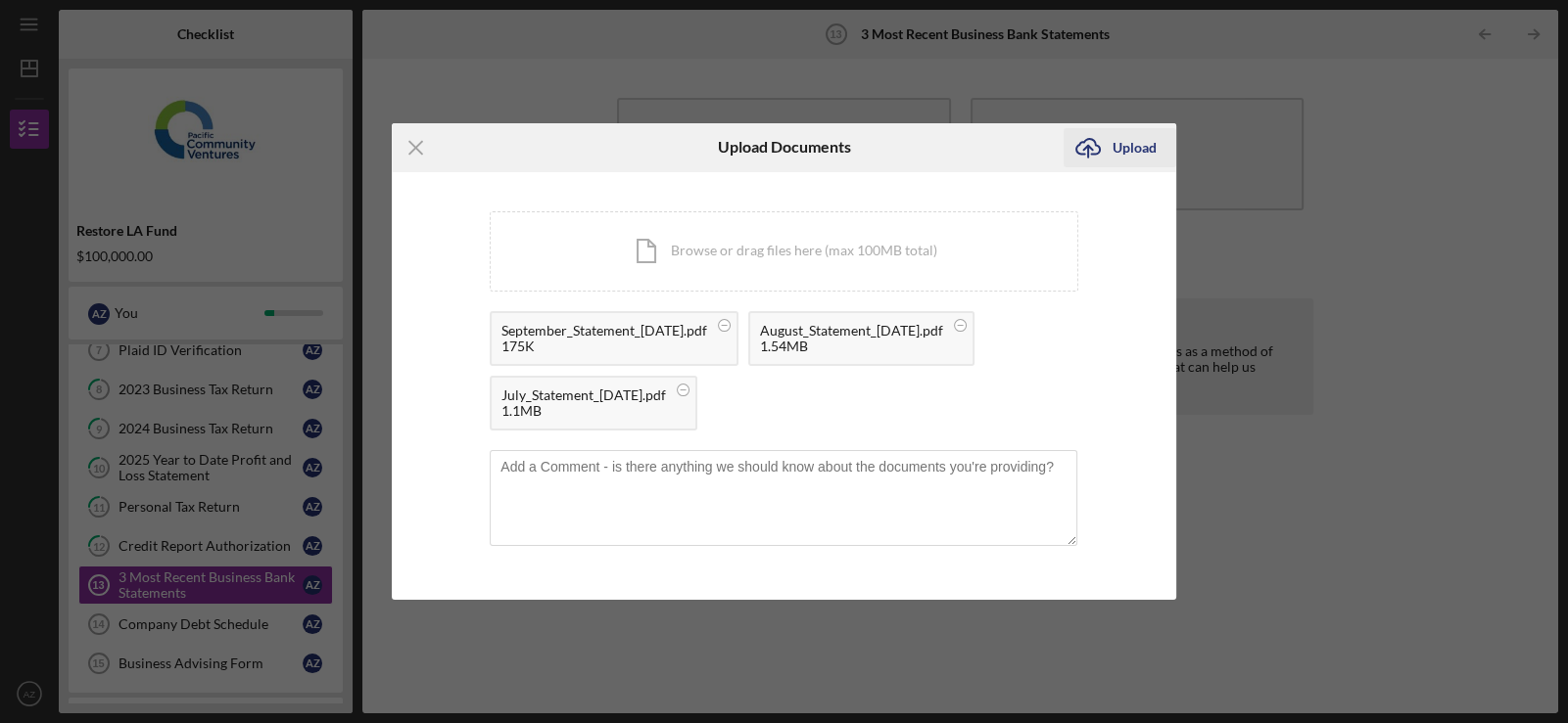
click at [1121, 144] on div "Upload" at bounding box center [1134, 148] width 44 height 40
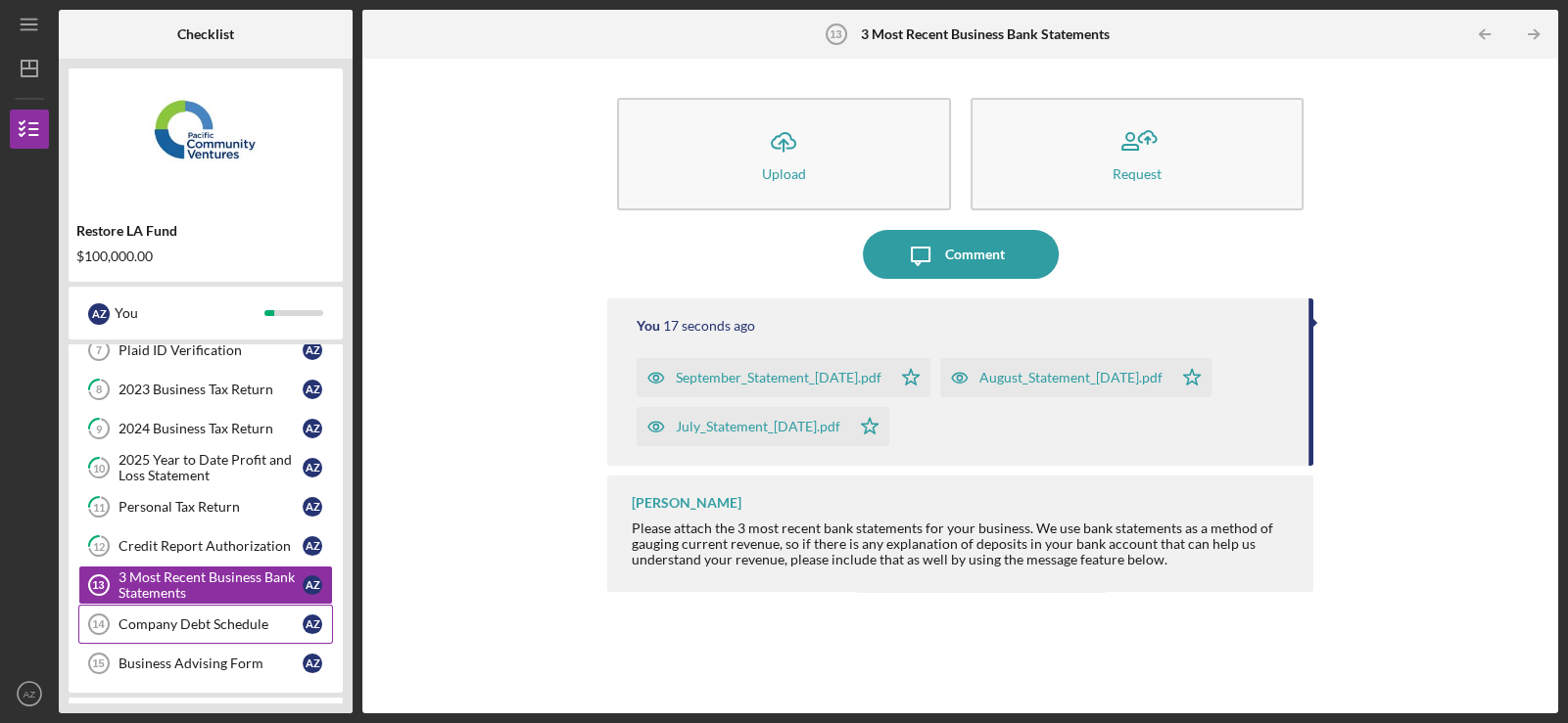
click at [226, 617] on div "Company Debt Schedule" at bounding box center [210, 624] width 184 height 16
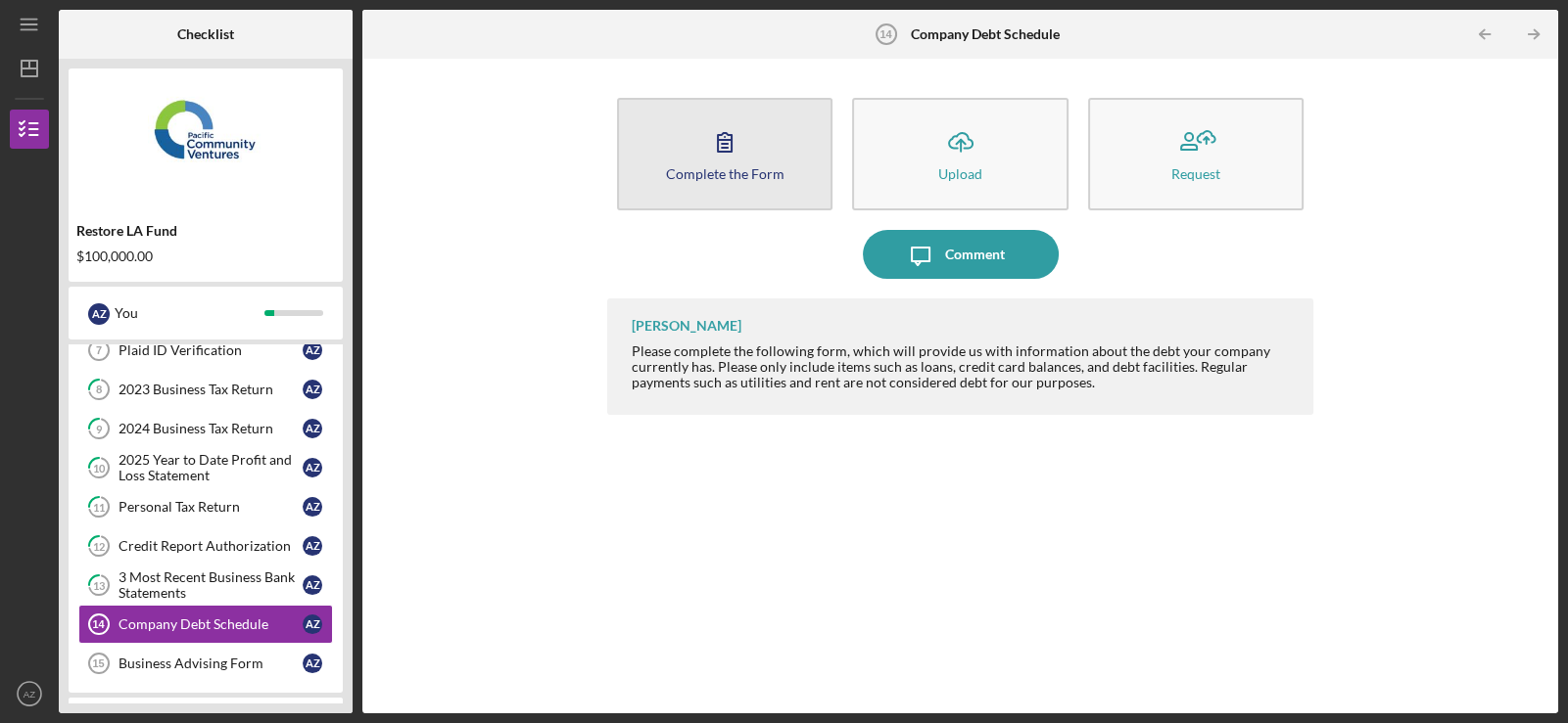
click at [727, 146] on icon "button" at bounding box center [725, 142] width 49 height 49
